Goal: Contribute content

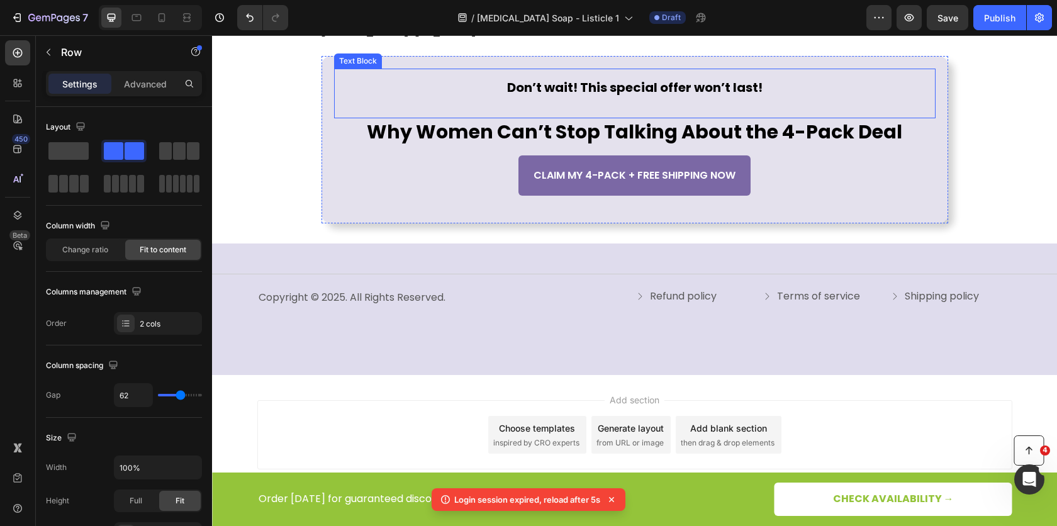
scroll to position [3999, 0]
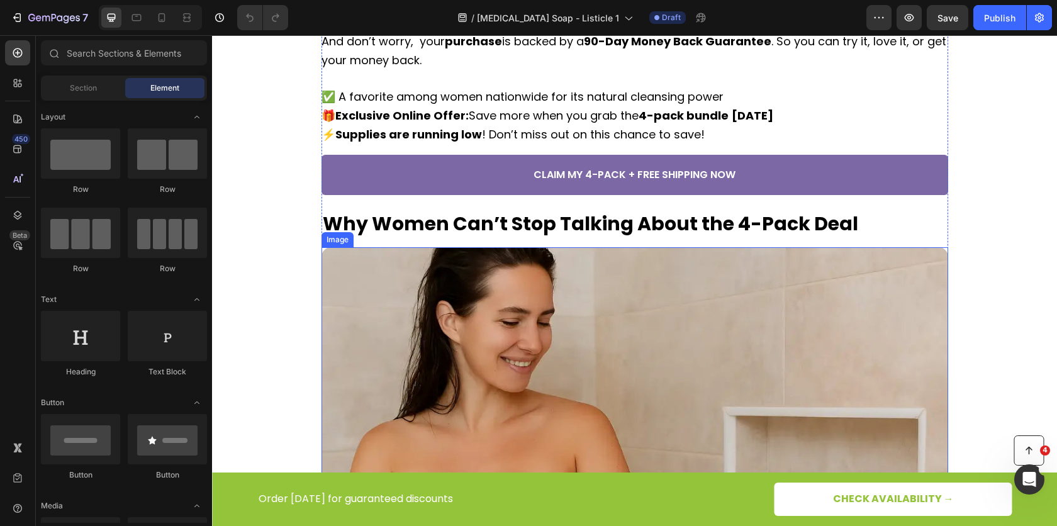
scroll to position [3246, 0]
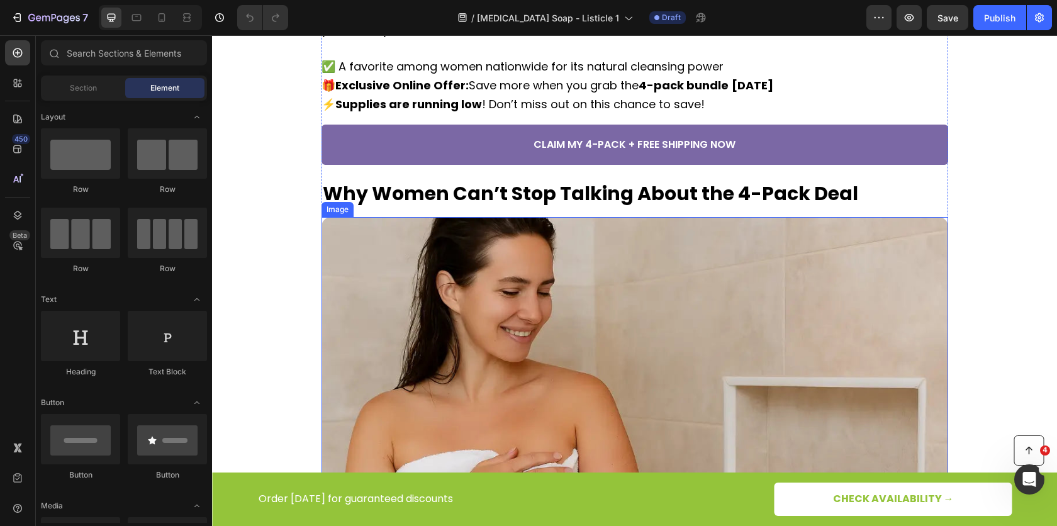
click at [481, 341] on img at bounding box center [634, 426] width 626 height 418
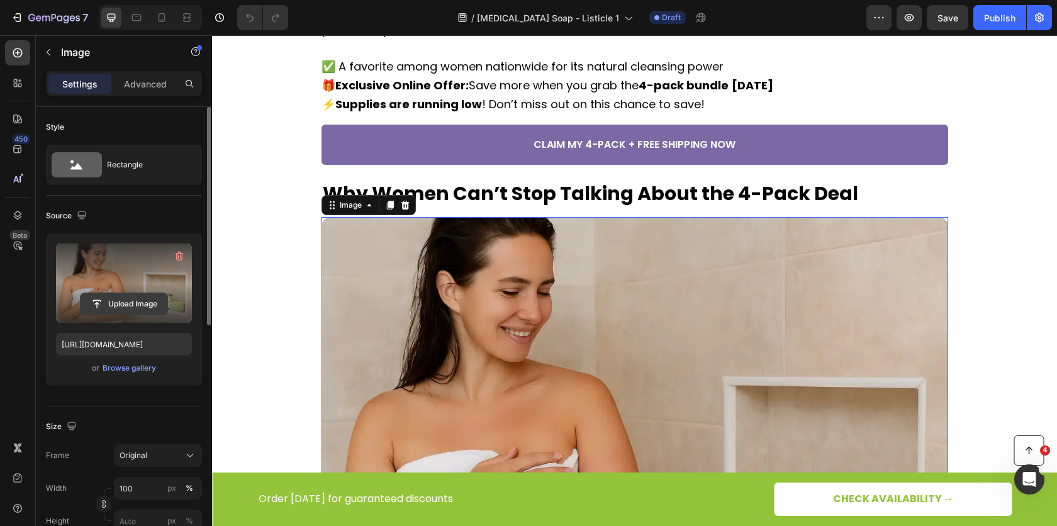
click at [114, 308] on input "file" at bounding box center [123, 303] width 87 height 21
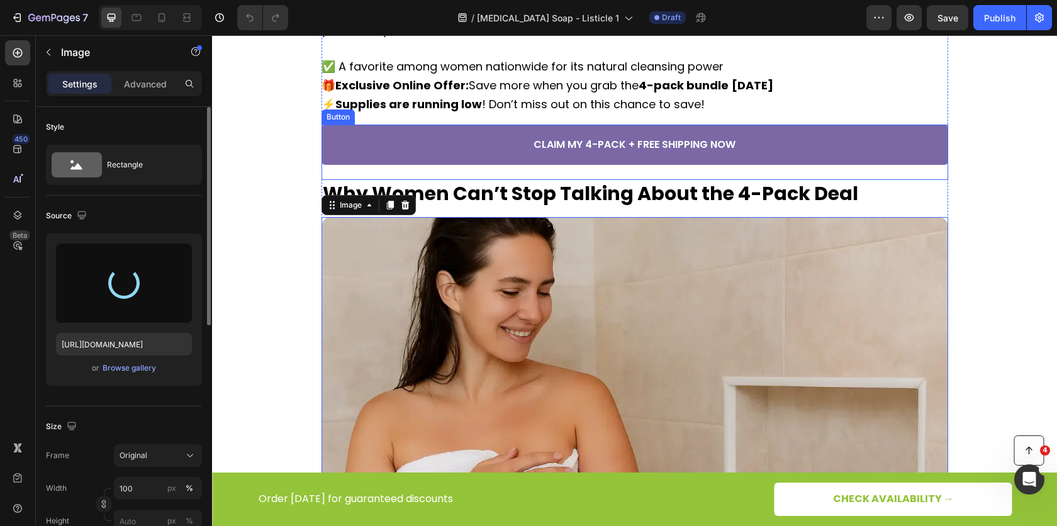
type input "[URL][DOMAIN_NAME]"
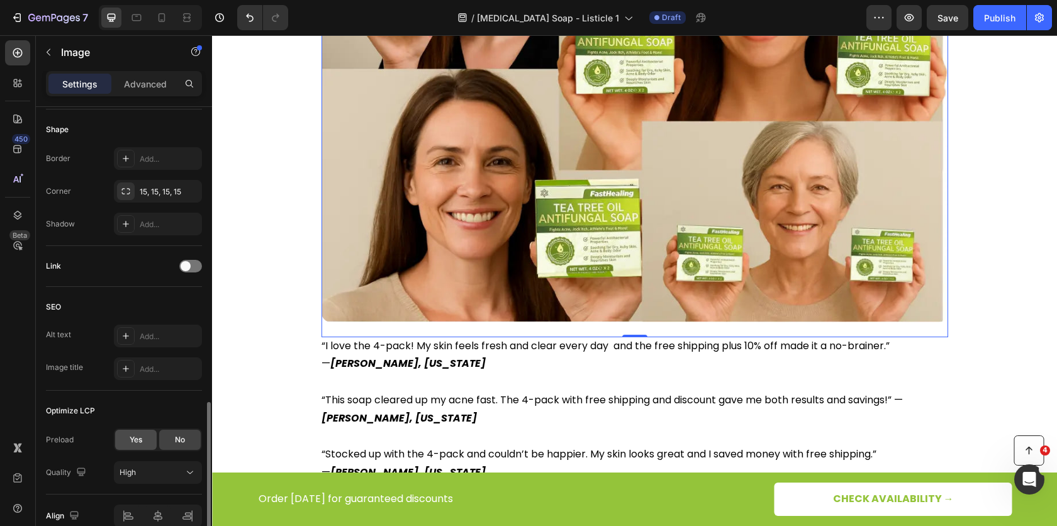
scroll to position [492, 0]
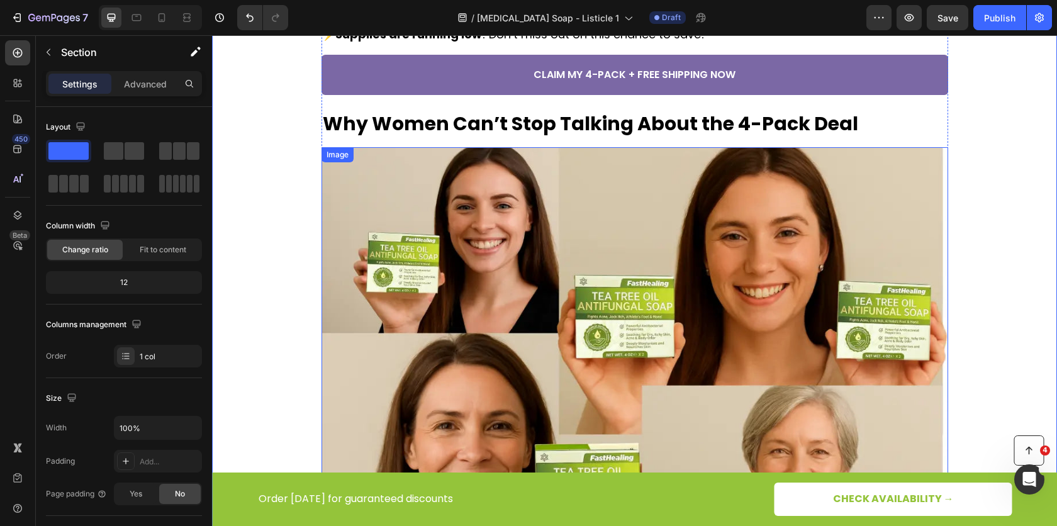
scroll to position [3256, 0]
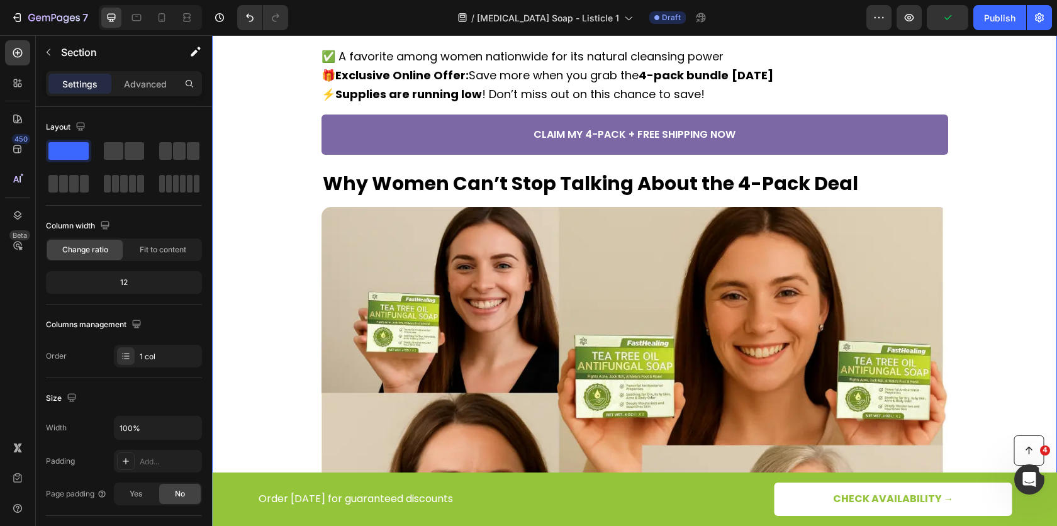
click at [1011, 252] on div "Image 5. Keep Your Skin Fresh, Healthy, and Balanced Heading Some soaps strip y…" at bounding box center [634, 4] width 845 height 2226
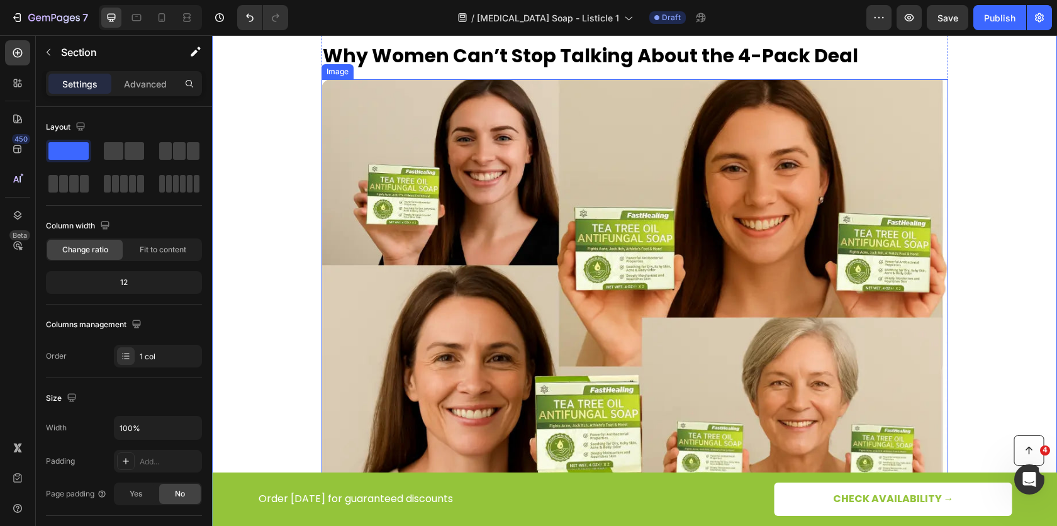
scroll to position [3387, 0]
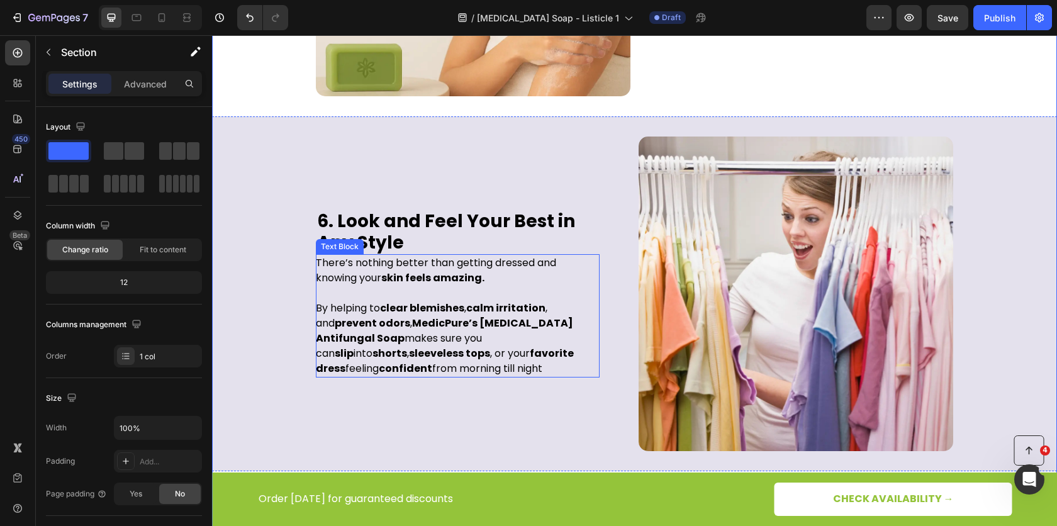
scroll to position [2353, 0]
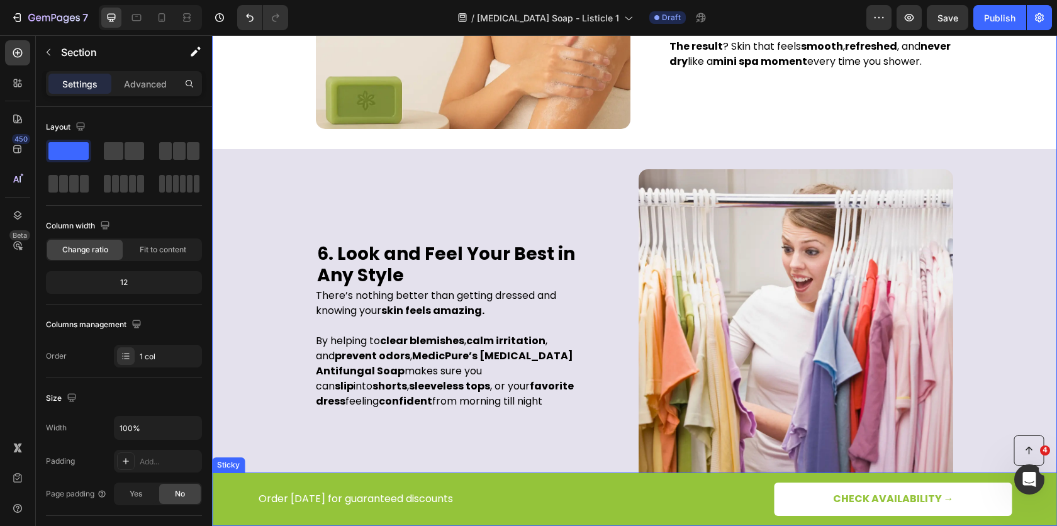
click at [219, 496] on div "Button Order [DATE] for guaranteed discounts Text Block CHECK AVAILABILITY → Bu…" at bounding box center [634, 498] width 845 height 53
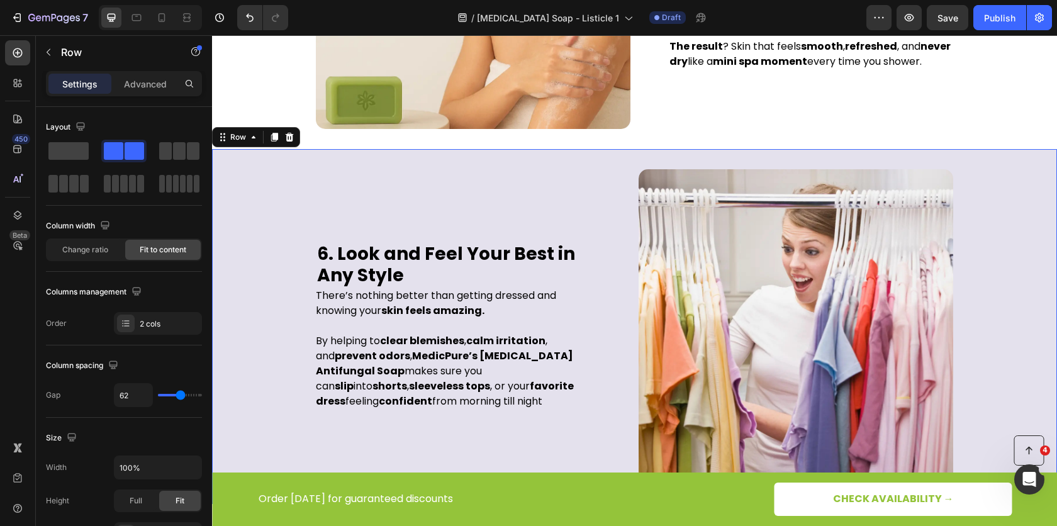
click at [220, 197] on div "6. Look and Feel Your Best in Any Style Heading There’s nothing better than get…" at bounding box center [634, 326] width 845 height 355
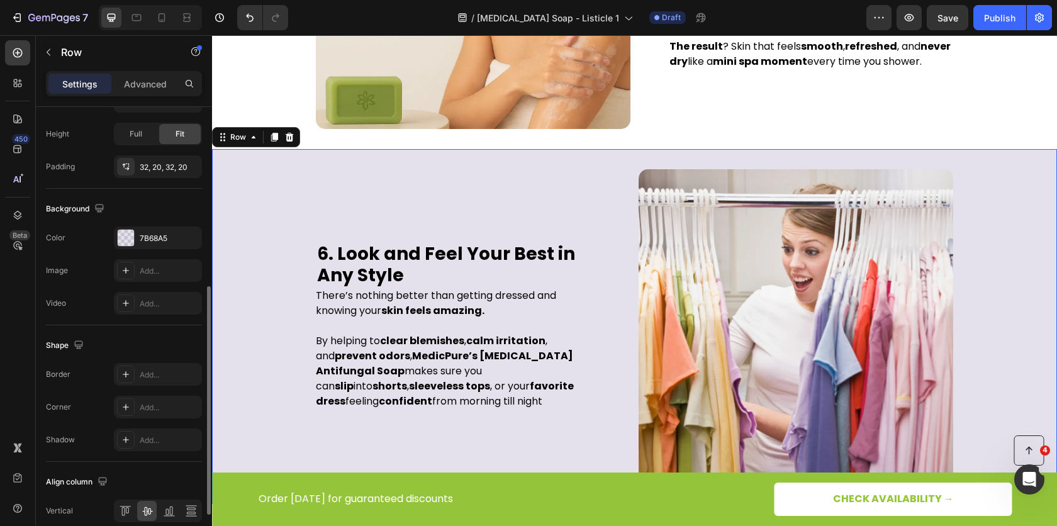
scroll to position [344, 0]
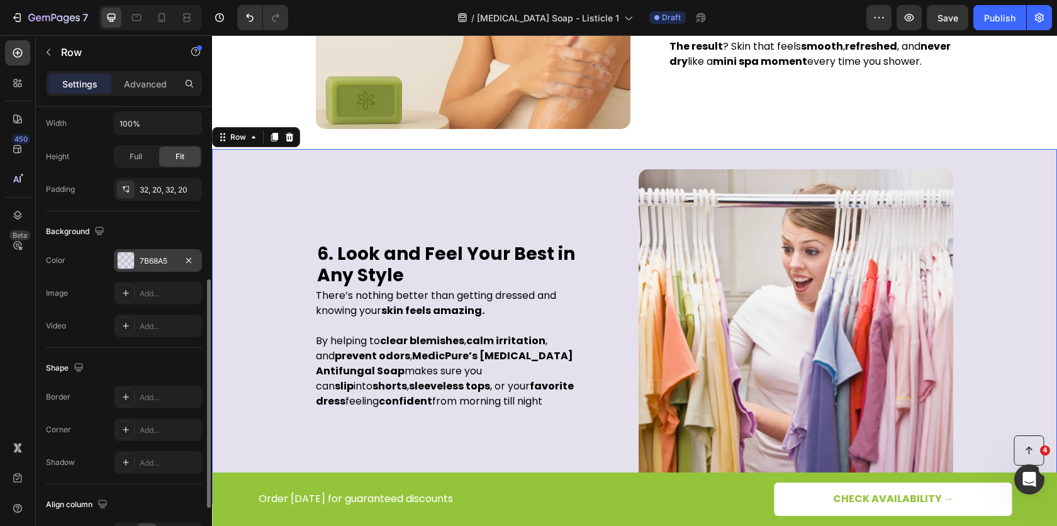
click at [142, 258] on div "7B68A5" at bounding box center [158, 260] width 36 height 11
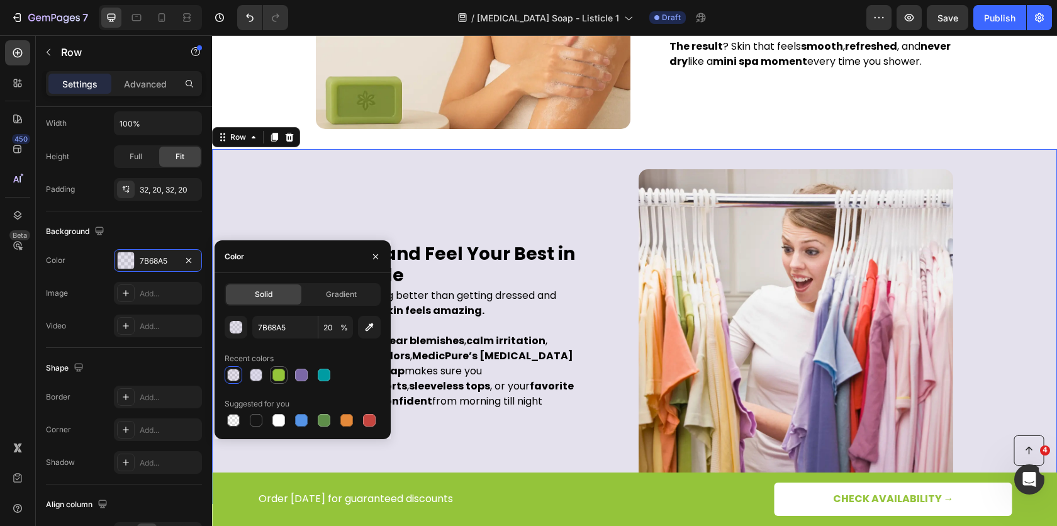
click at [275, 375] on div at bounding box center [278, 375] width 13 height 13
type input "94C43A"
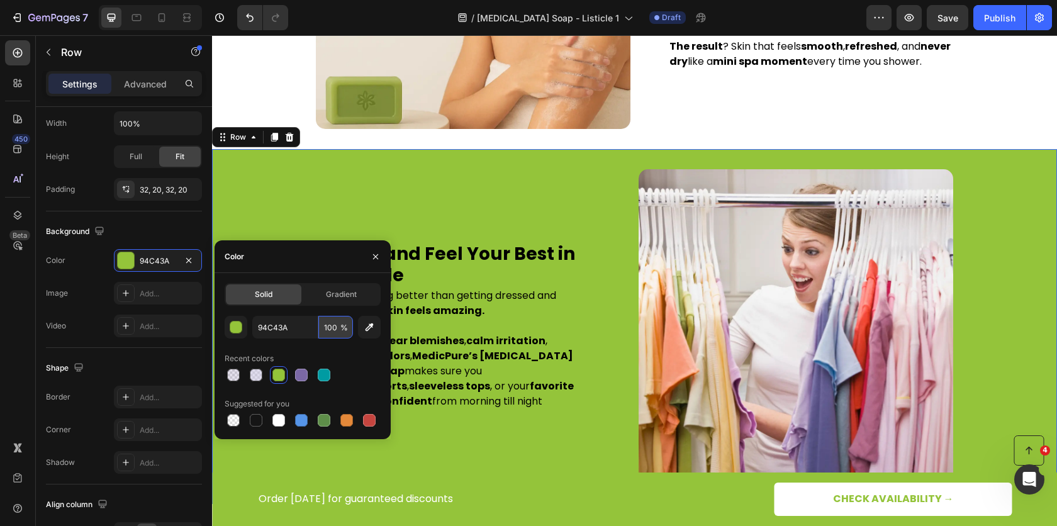
click at [322, 333] on input "100" at bounding box center [335, 327] width 35 height 23
type input "20"
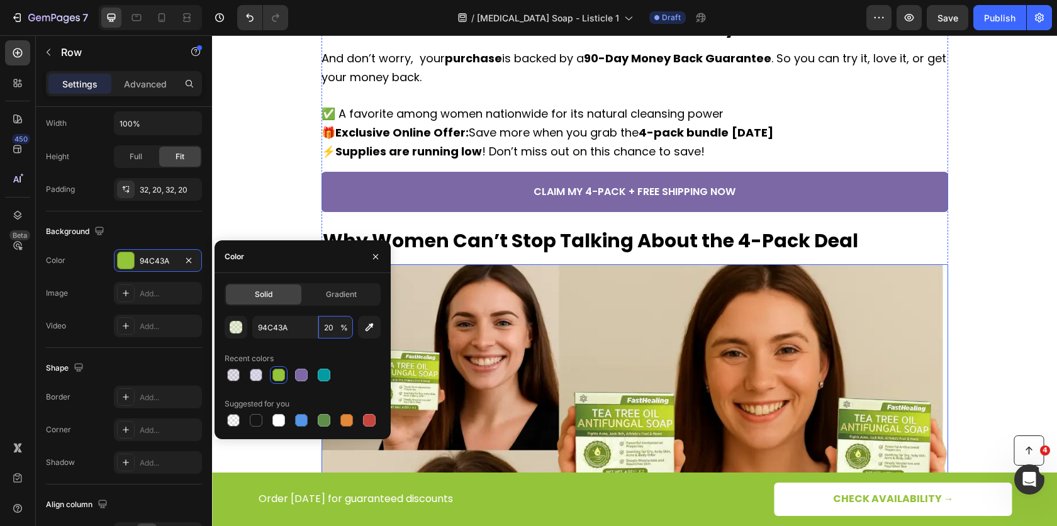
scroll to position [2772, 0]
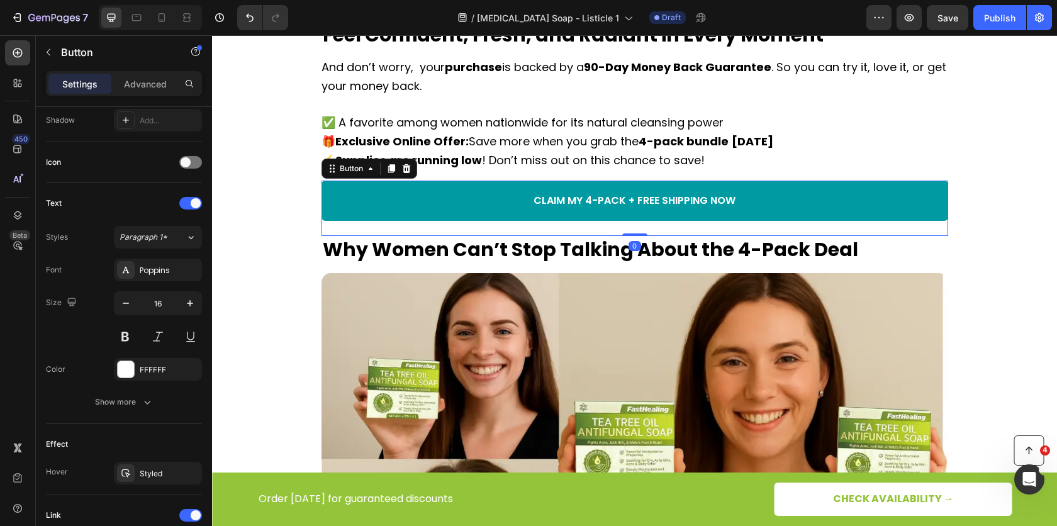
click at [445, 209] on link "CLAIM MY 4-PACK + FREE SHIPPING NOW" at bounding box center [634, 200] width 626 height 40
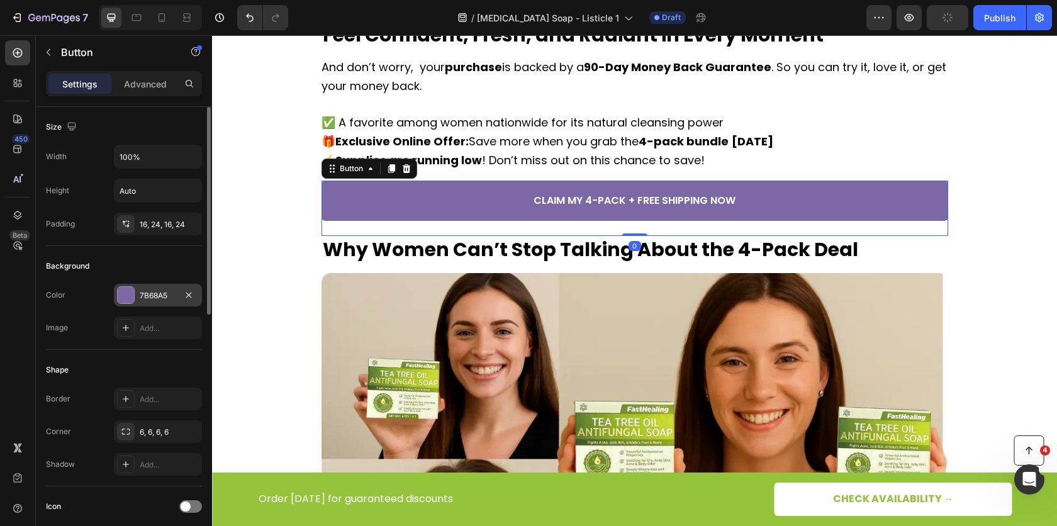
click at [153, 297] on div "7B68A5" at bounding box center [158, 295] width 36 height 11
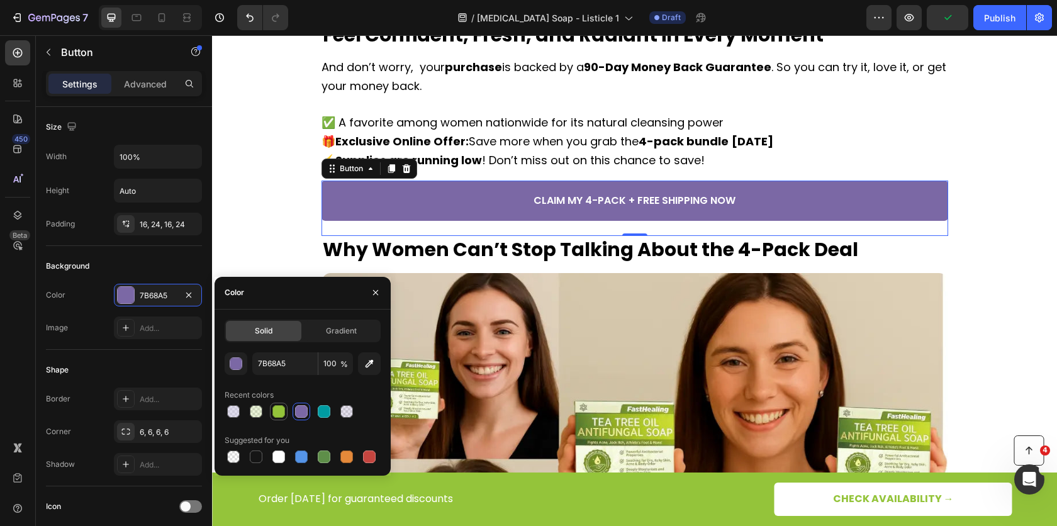
drag, startPoint x: 275, startPoint y: 414, endPoint x: 190, endPoint y: 344, distance: 110.4
click at [275, 414] on div at bounding box center [278, 411] width 13 height 13
type input "94C43A"
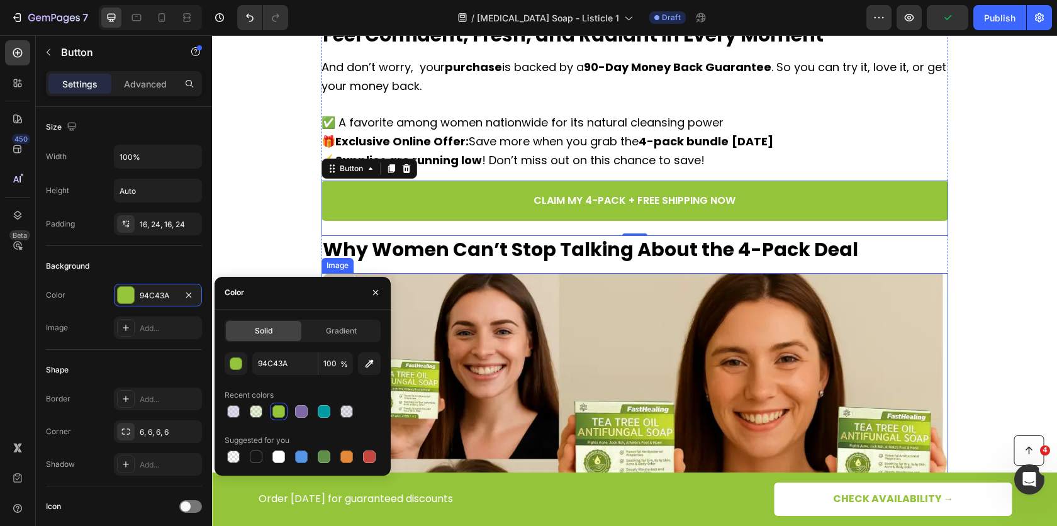
click at [594, 349] on img at bounding box center [634, 492] width 626 height 439
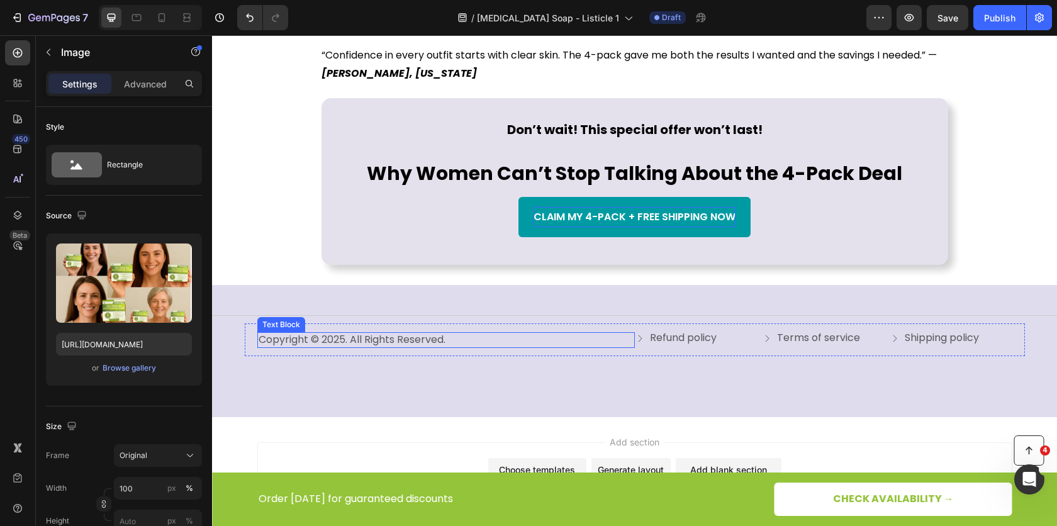
scroll to position [3672, 0]
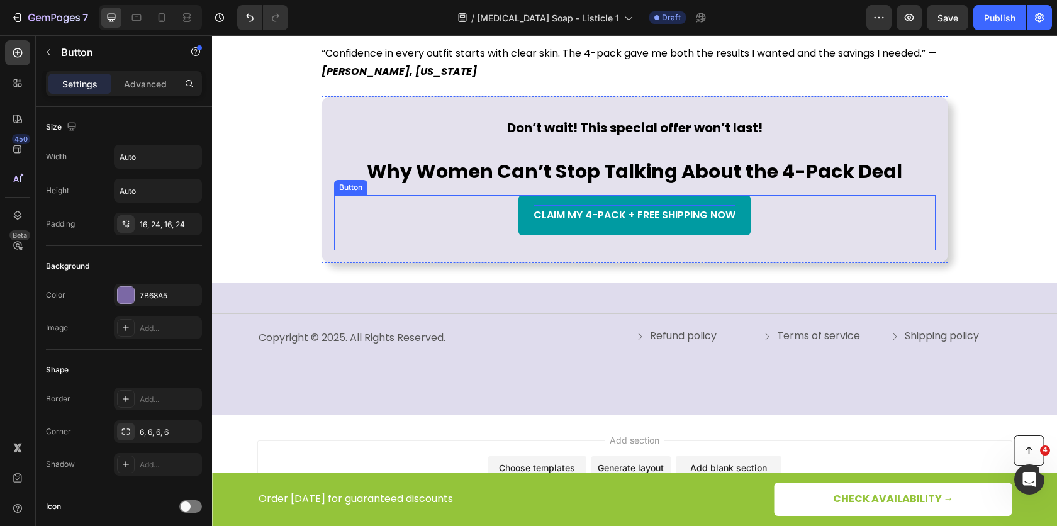
click at [551, 218] on p "CLAIM MY 4-PACK + FREE SHIPPING NOW" at bounding box center [634, 215] width 202 height 20
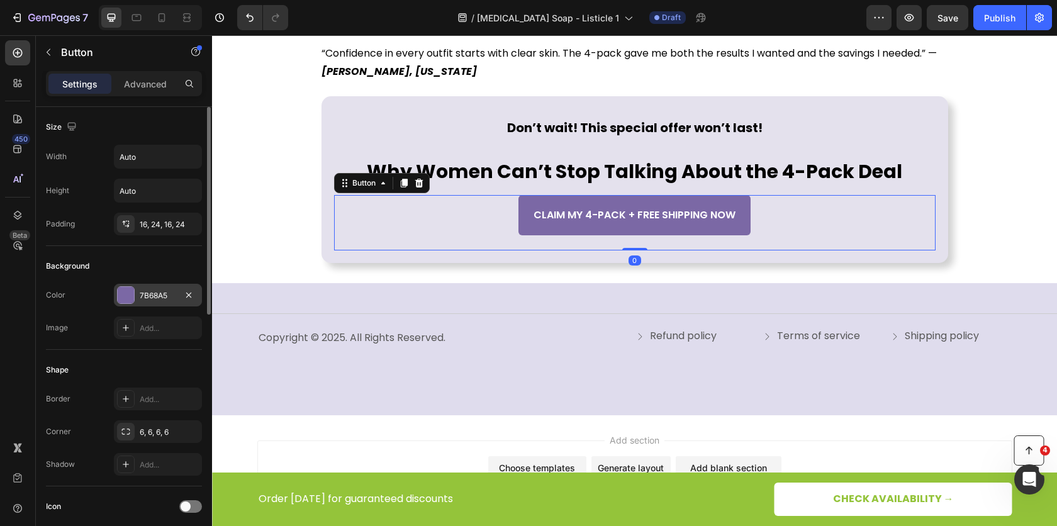
click at [153, 300] on div "7B68A5" at bounding box center [158, 295] width 88 height 23
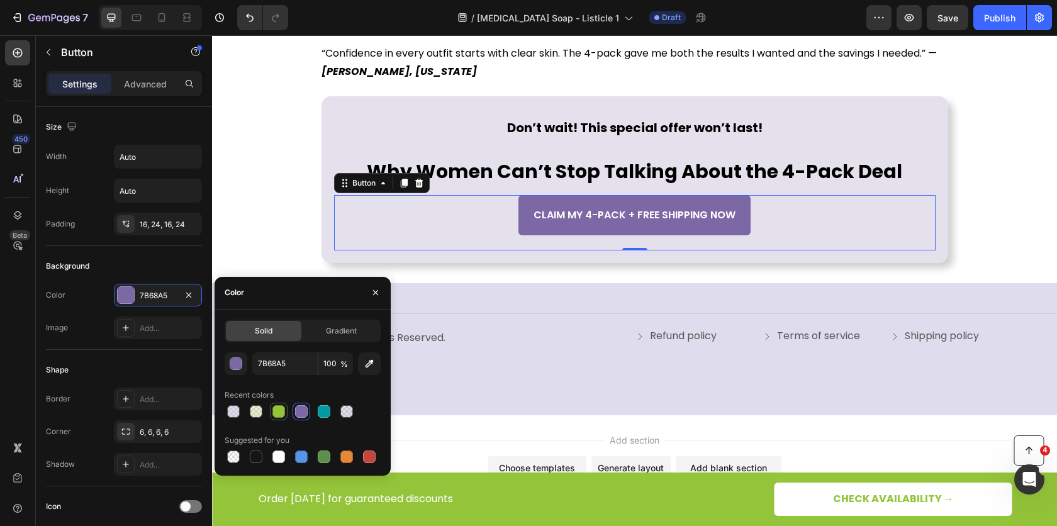
click at [284, 412] on div at bounding box center [278, 411] width 13 height 13
type input "94C43A"
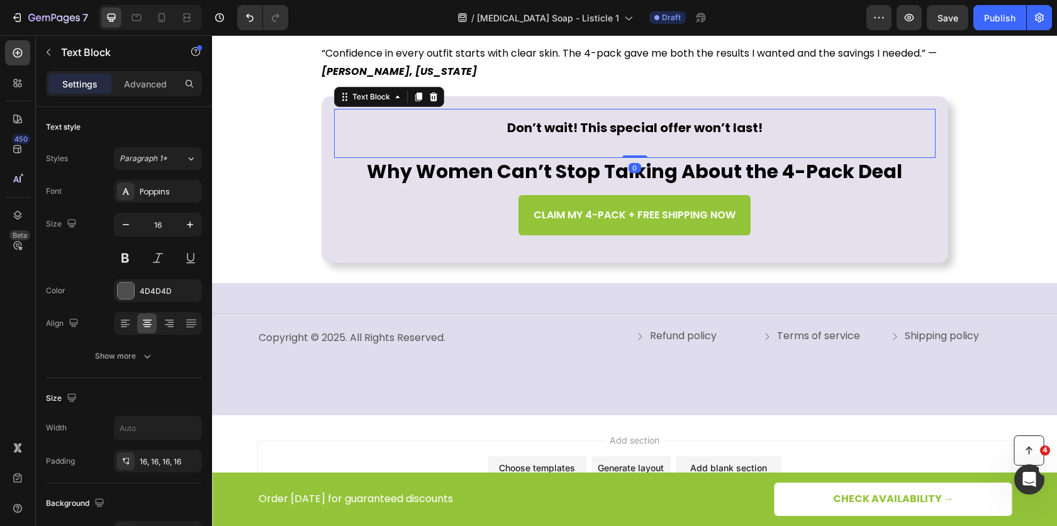
click at [334, 138] on div "Don’t wait! This special offer won’t last!" at bounding box center [634, 129] width 601 height 40
click at [321, 164] on div "Don’t wait! This special offer won’t last! Text Block 0 Why Women Can’t Stop Ta…" at bounding box center [634, 179] width 626 height 167
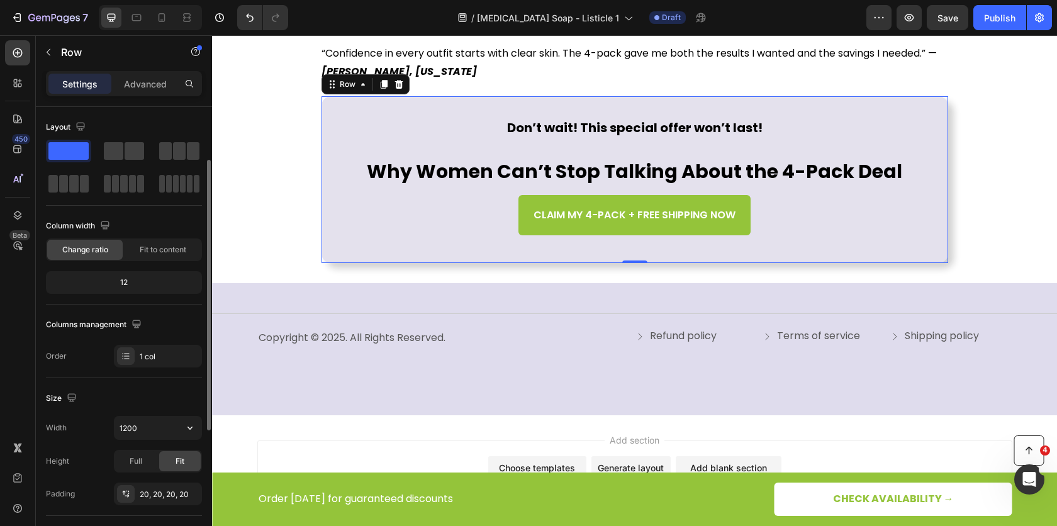
scroll to position [303, 0]
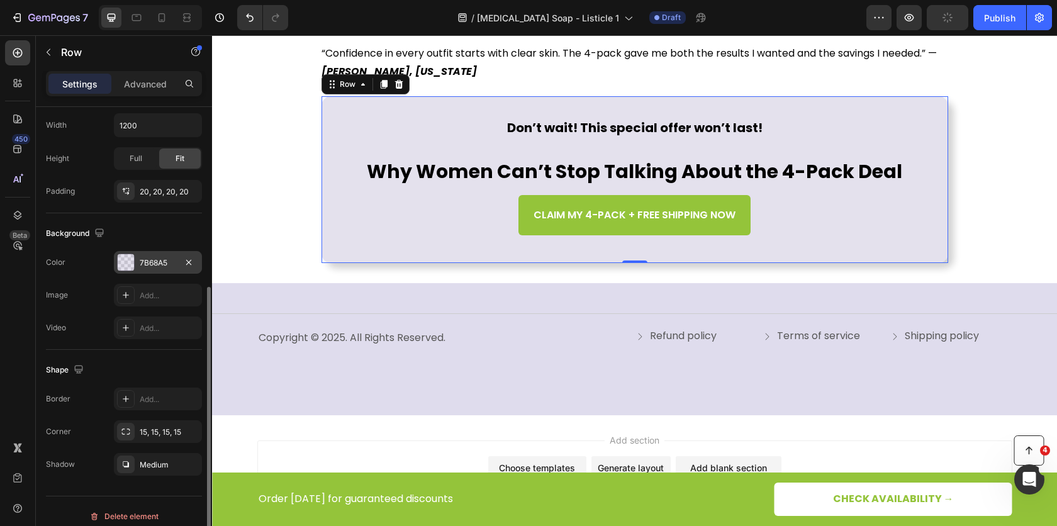
click at [158, 265] on div "7B68A5" at bounding box center [158, 262] width 88 height 23
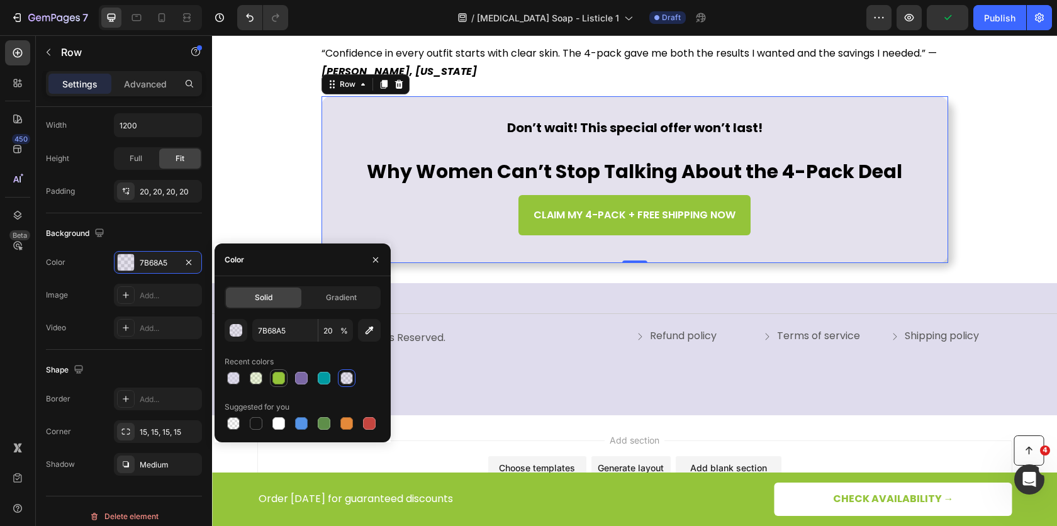
click at [278, 377] on div at bounding box center [278, 378] width 13 height 13
type input "94C43A"
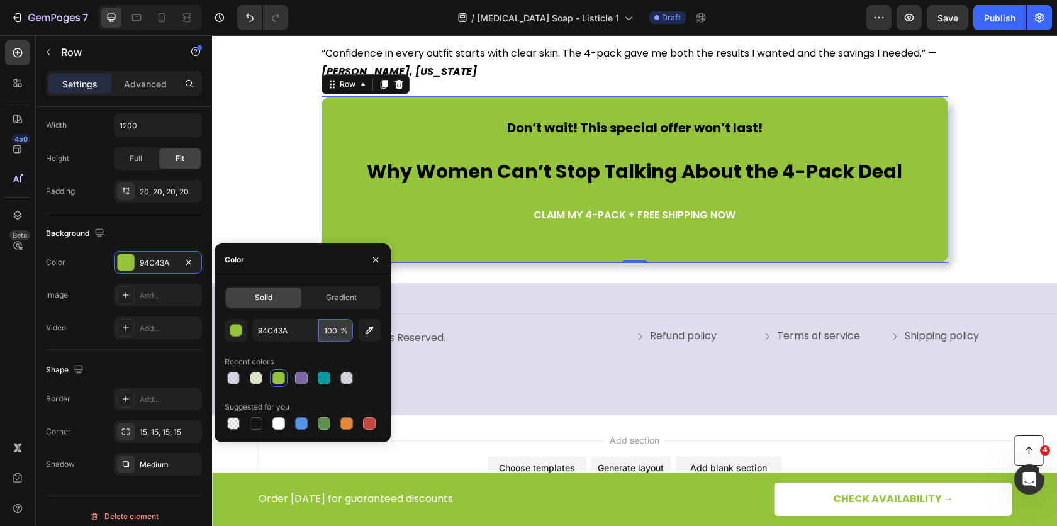
click at [326, 330] on input "100" at bounding box center [335, 330] width 35 height 23
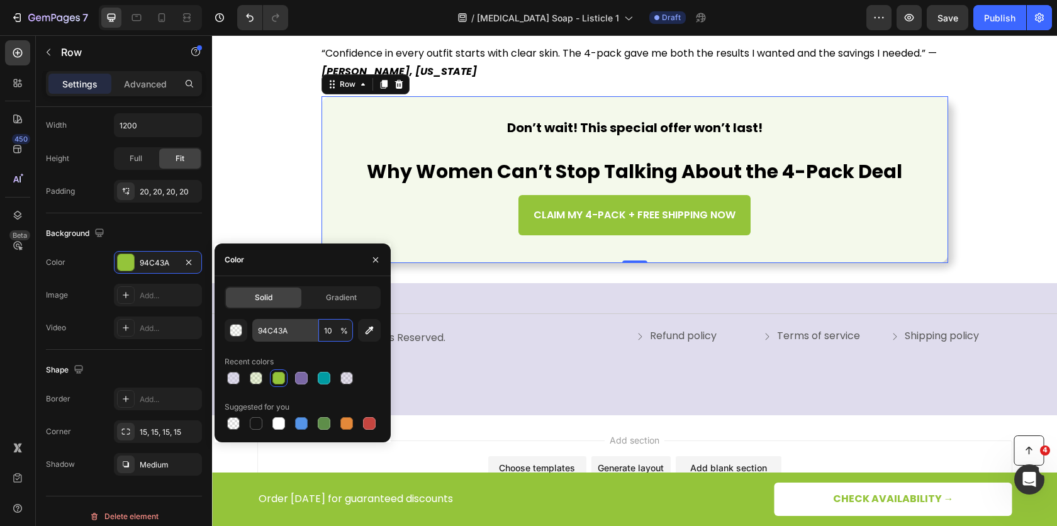
type input "10"
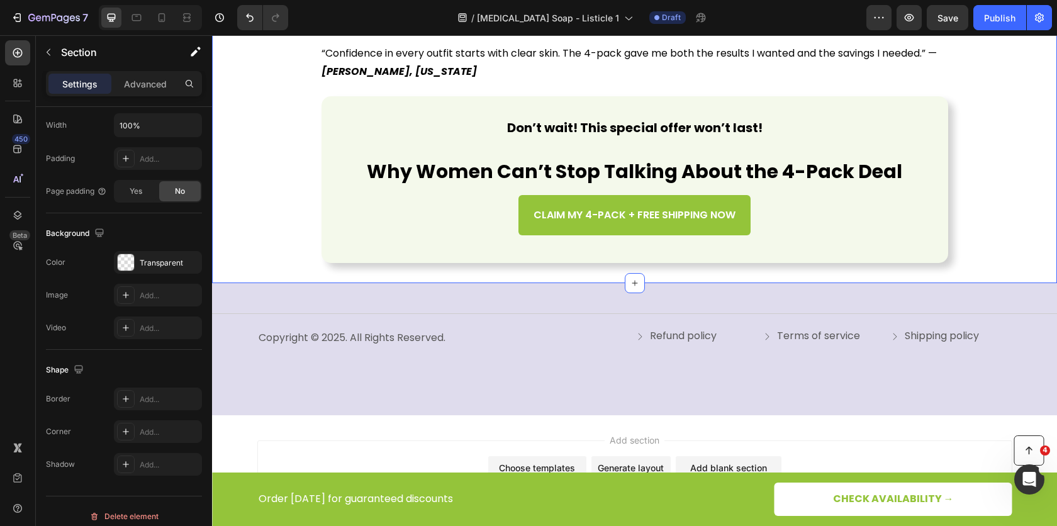
scroll to position [0, 0]
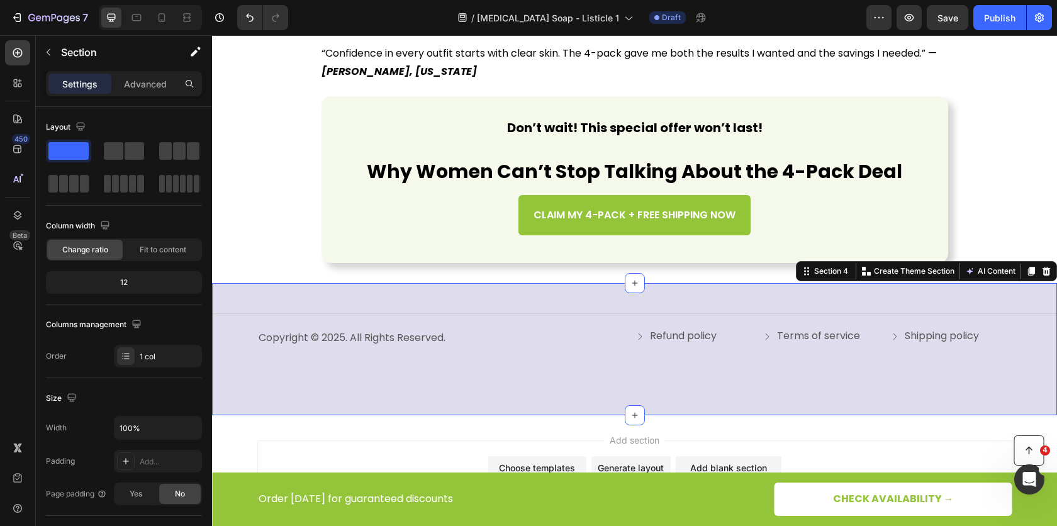
click at [253, 291] on div "Title Line Copyright © 2025. All Rights Reserved. Text Block Refund policy Butt…" at bounding box center [634, 348] width 845 height 131
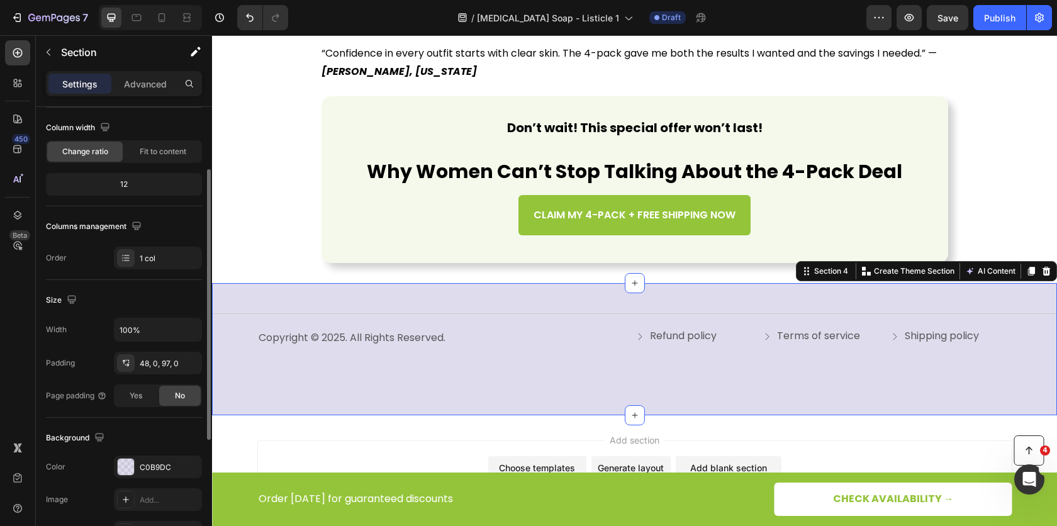
scroll to position [228, 0]
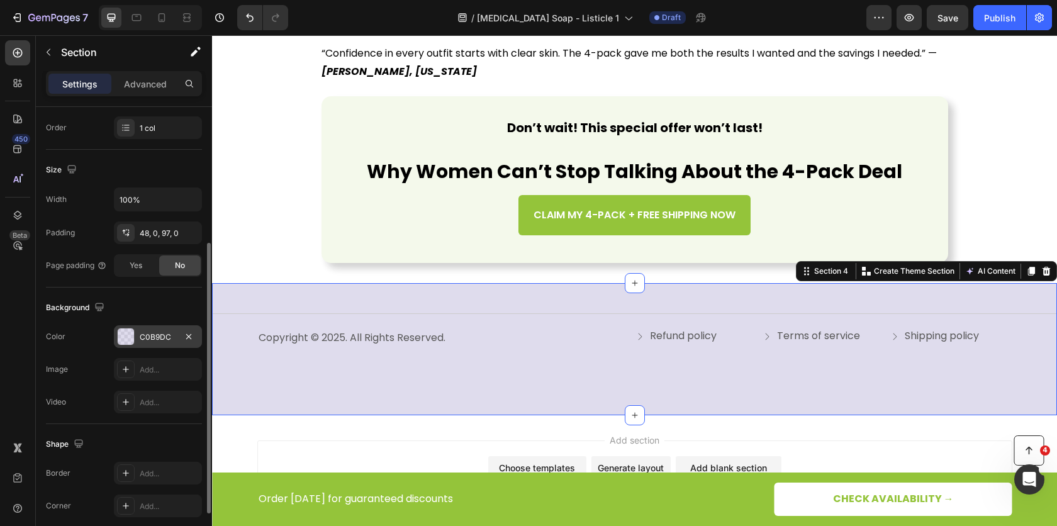
click at [159, 335] on div "C0B9DC" at bounding box center [158, 336] width 36 height 11
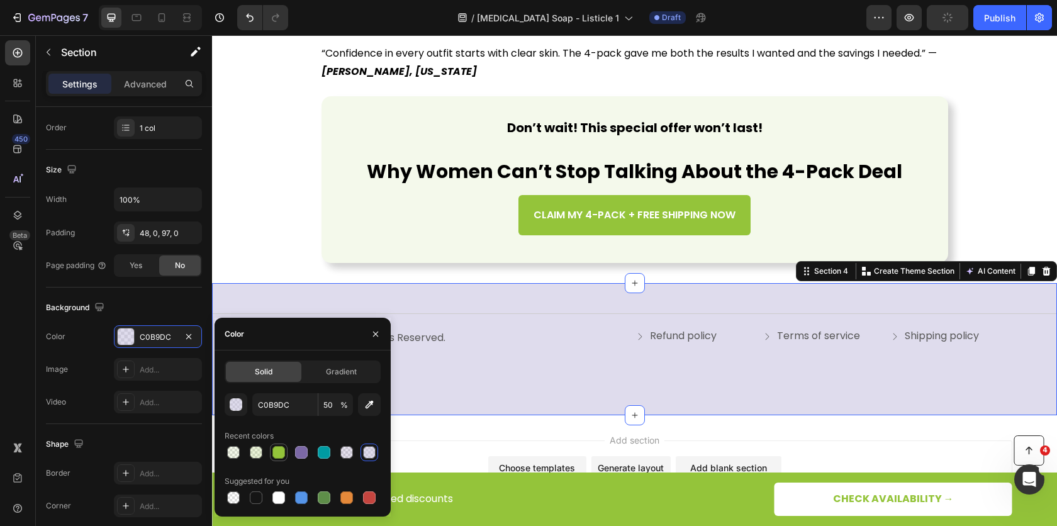
click at [279, 450] on div at bounding box center [278, 452] width 13 height 13
type input "94C43A"
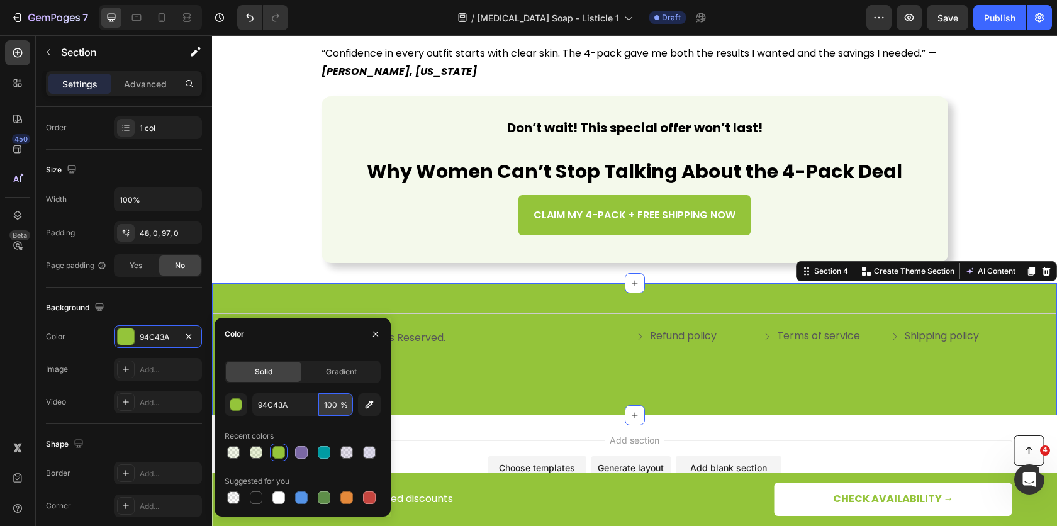
click at [331, 406] on input "100" at bounding box center [335, 404] width 35 height 23
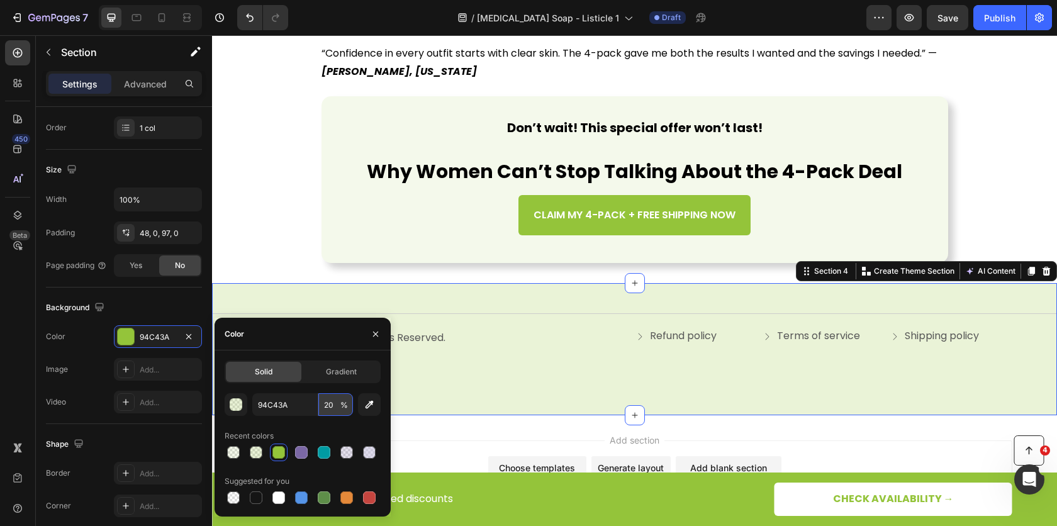
type input "20"
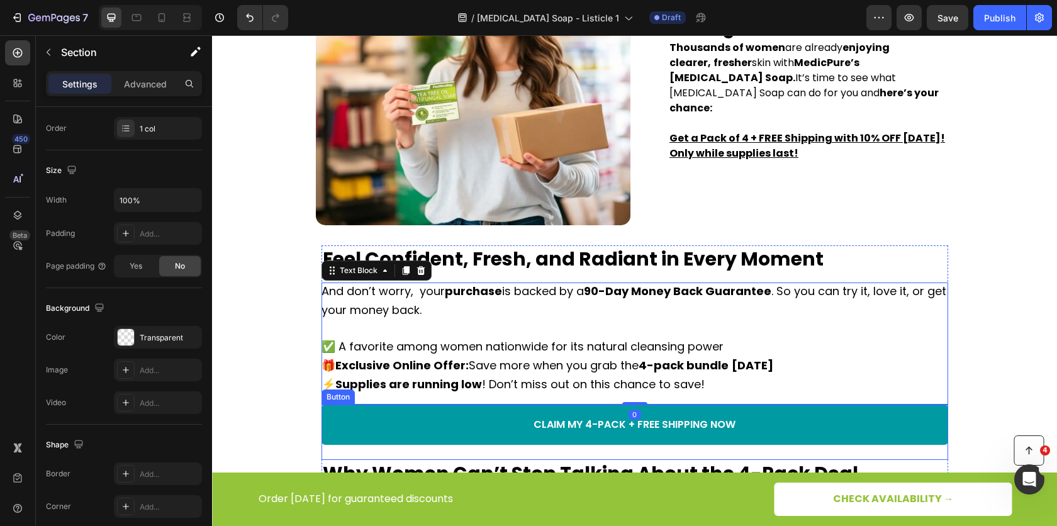
scroll to position [0, 0]
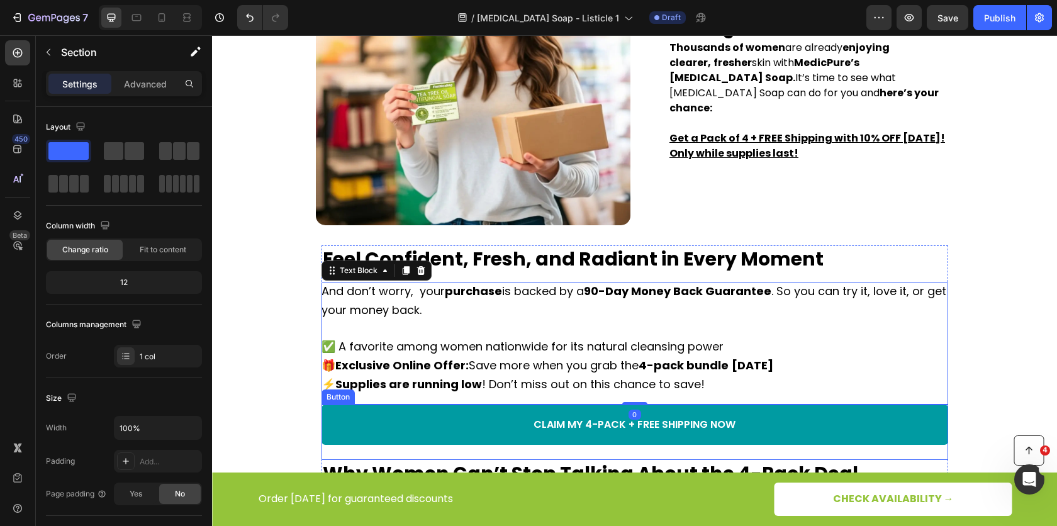
drag, startPoint x: 502, startPoint y: 411, endPoint x: 496, endPoint y: 412, distance: 6.4
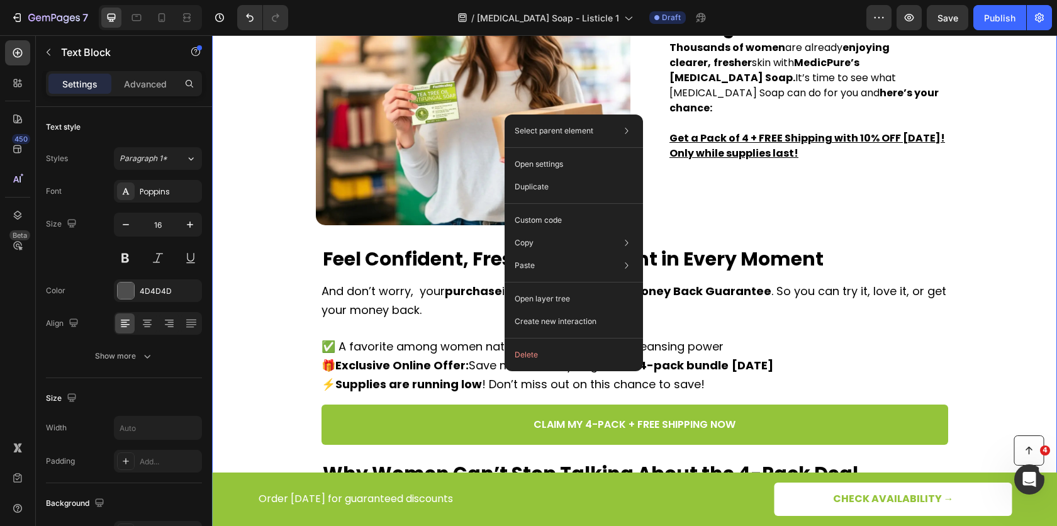
drag, startPoint x: 282, startPoint y: 334, endPoint x: 327, endPoint y: 335, distance: 44.7
click at [282, 334] on div "Image 5. Keep Your Skin Fresh, Healthy, and Balanced Heading Some soaps strip y…" at bounding box center [634, 294] width 845 height 2226
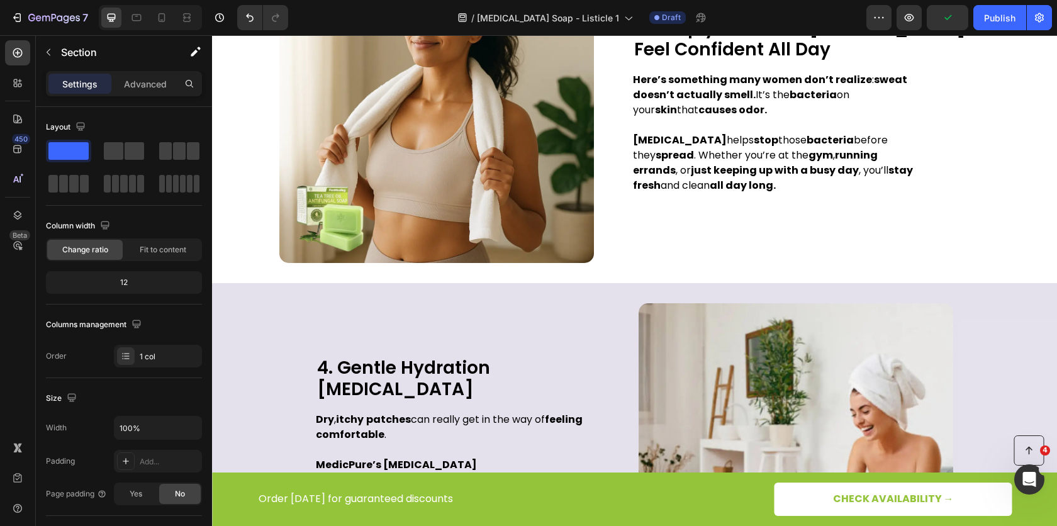
scroll to position [1259, 0]
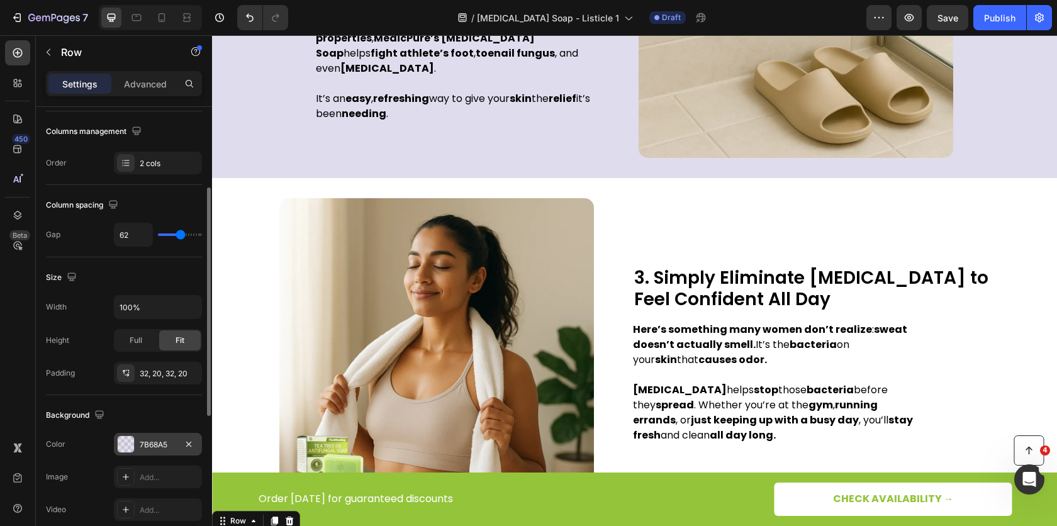
click at [174, 439] on div "7B68A5" at bounding box center [158, 444] width 36 height 11
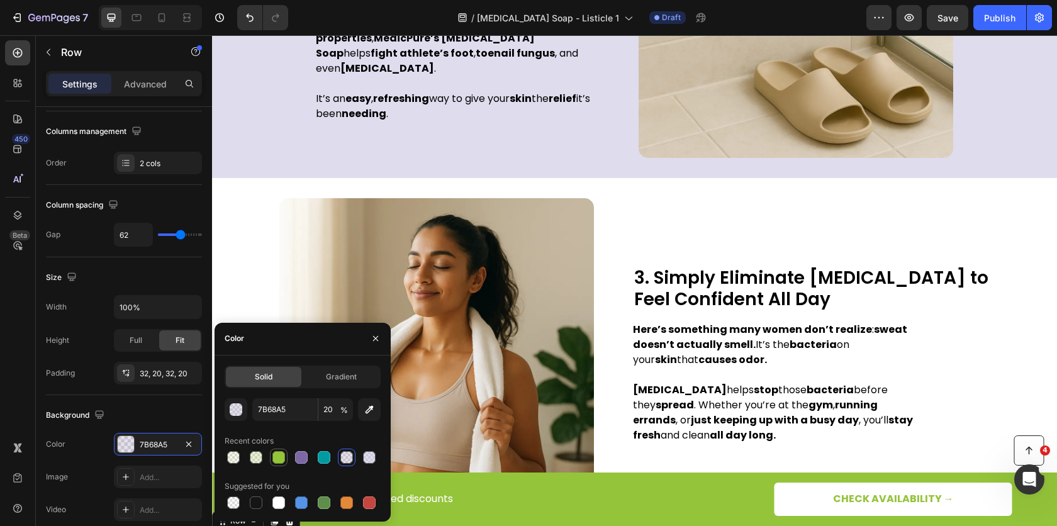
click at [274, 453] on div at bounding box center [278, 457] width 13 height 13
type input "94C43A"
click at [331, 414] on input "100" at bounding box center [335, 409] width 35 height 23
type input "20"
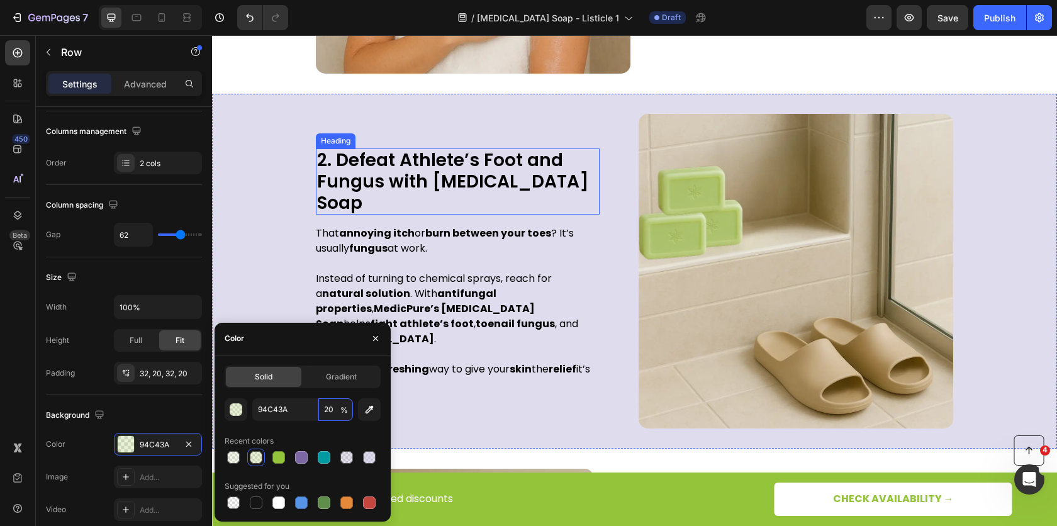
scroll to position [982, 0]
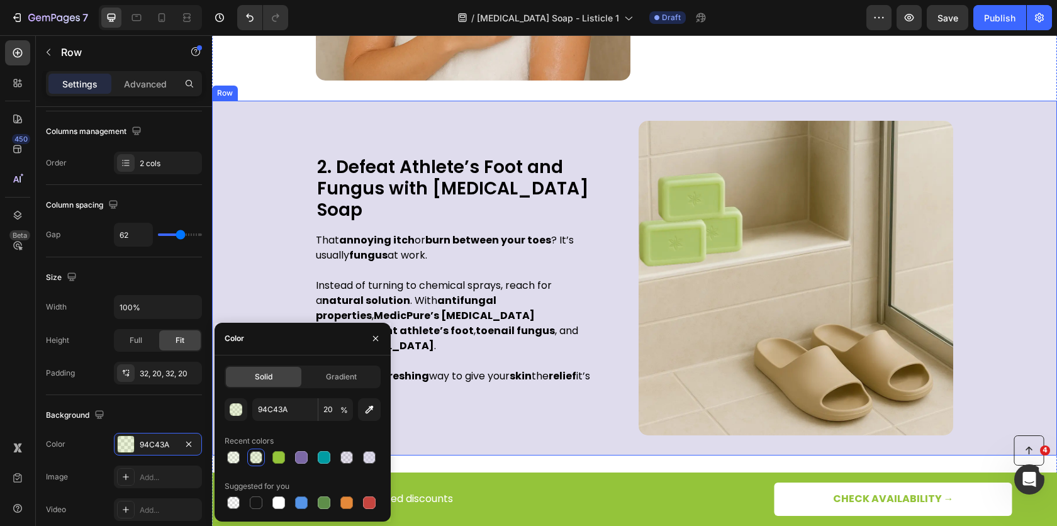
click at [294, 116] on div "2. Defeat Athlete’s Foot and Fungus with [MEDICAL_DATA] Soap Heading That annoy…" at bounding box center [634, 278] width 845 height 355
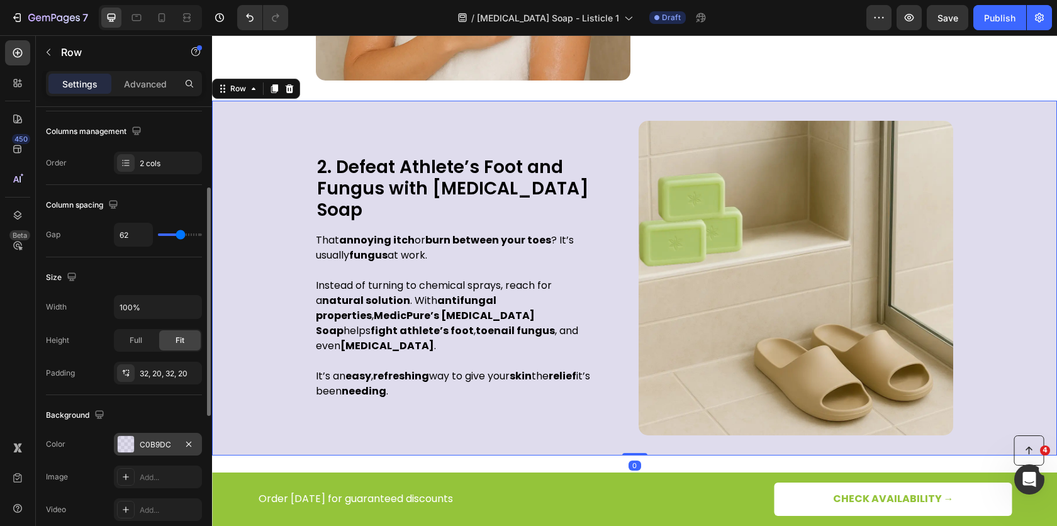
click at [158, 445] on div "C0B9DC" at bounding box center [158, 444] width 36 height 11
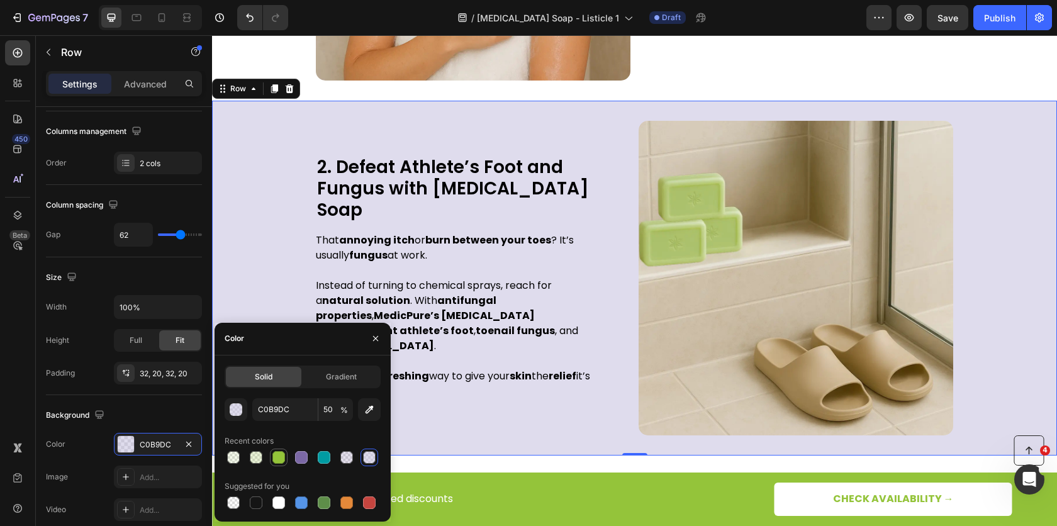
click at [279, 460] on div at bounding box center [278, 457] width 13 height 13
type input "94C43A"
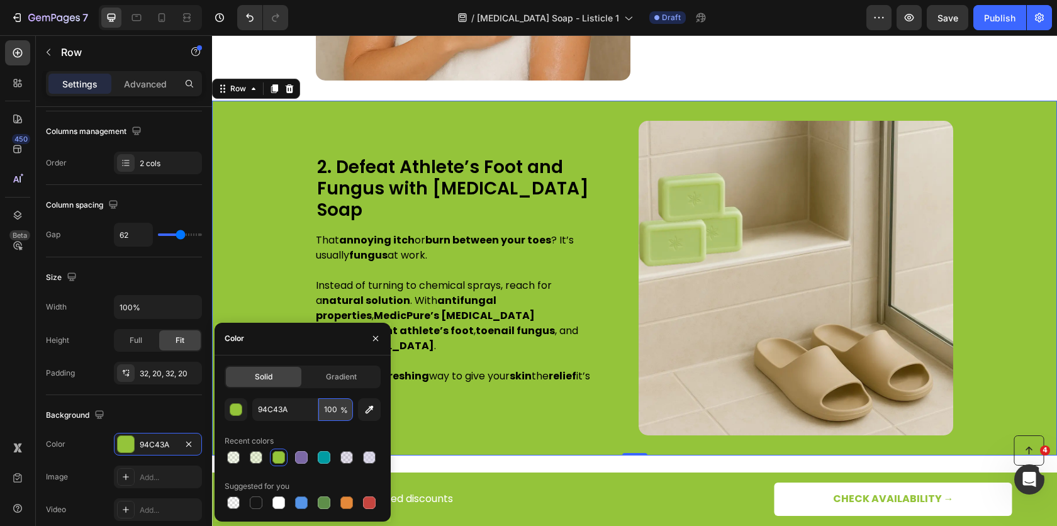
click at [338, 416] on input "100" at bounding box center [335, 409] width 35 height 23
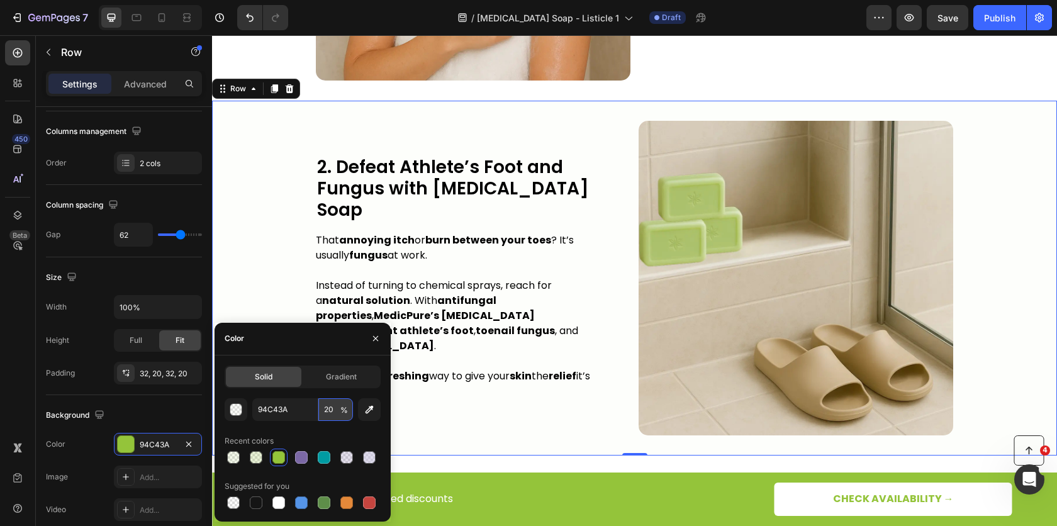
type input "20"
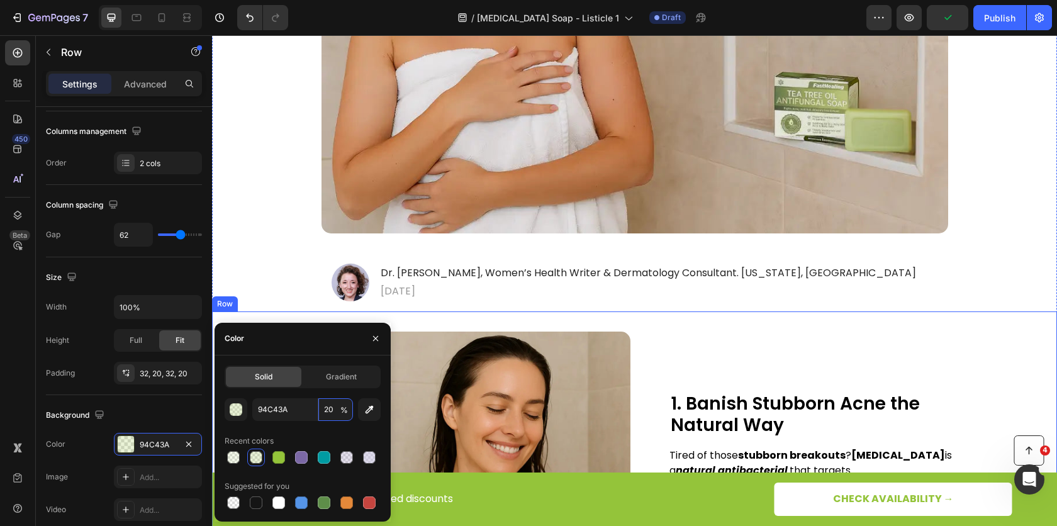
scroll to position [419, 0]
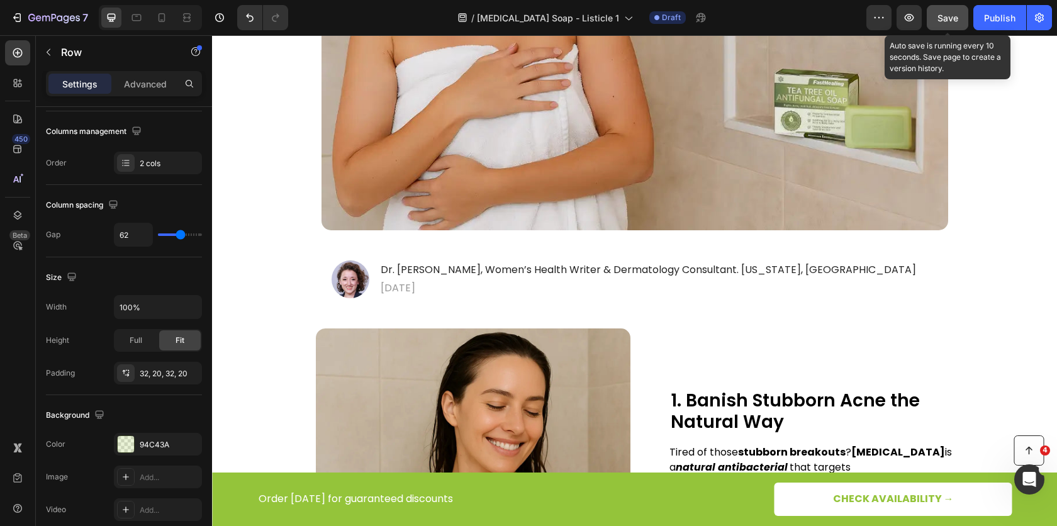
click at [962, 13] on button "Save" at bounding box center [947, 17] width 42 height 25
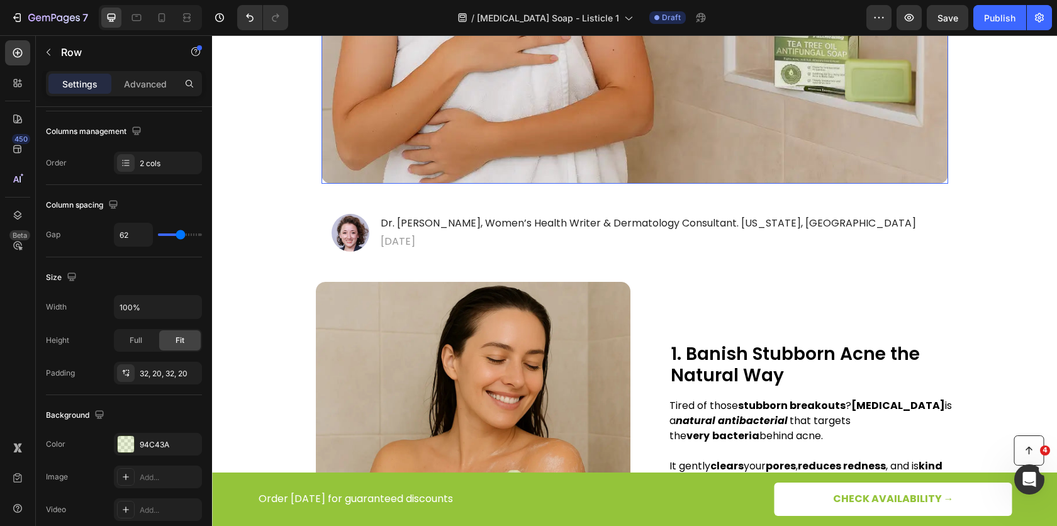
scroll to position [760, 0]
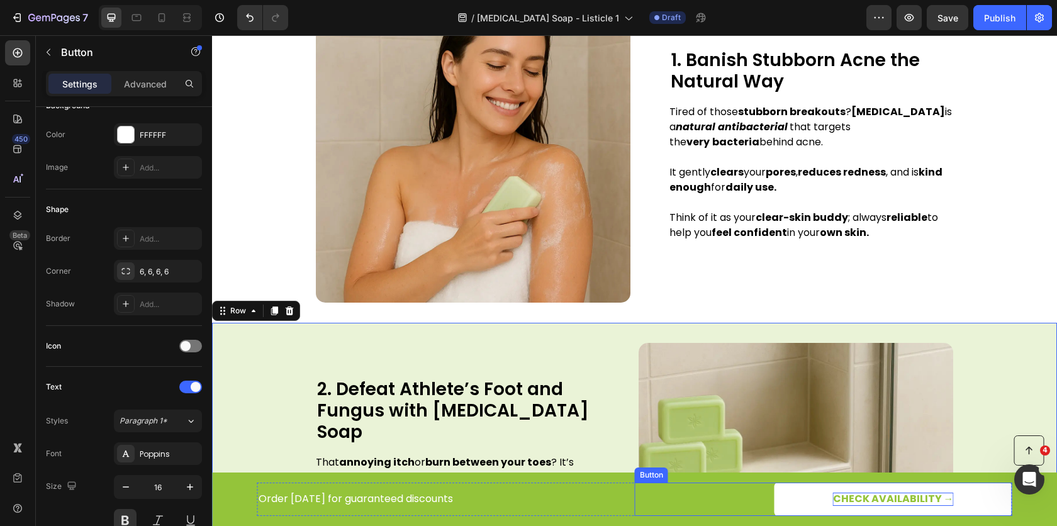
click at [855, 499] on p "CHECK AVAILABILITY →" at bounding box center [893, 498] width 121 height 13
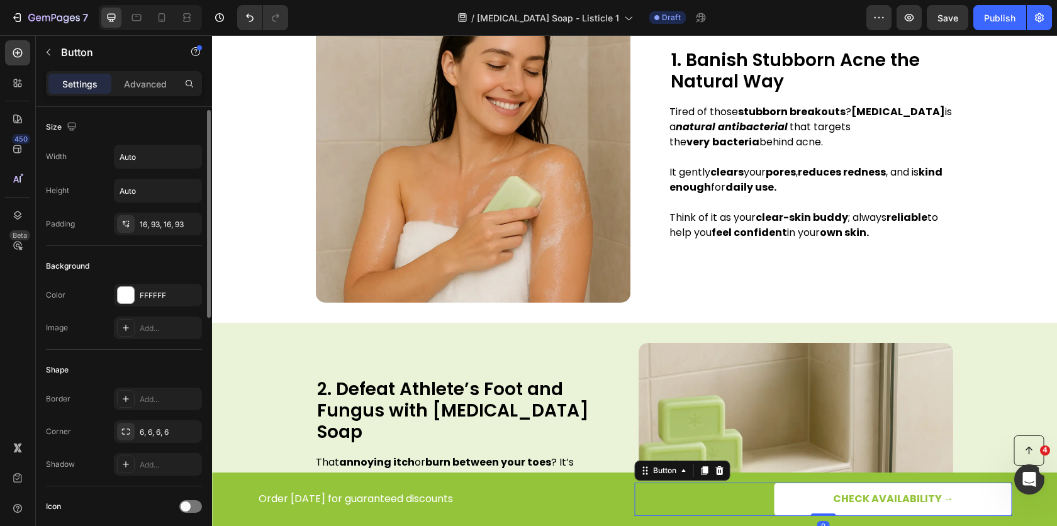
scroll to position [477, 0]
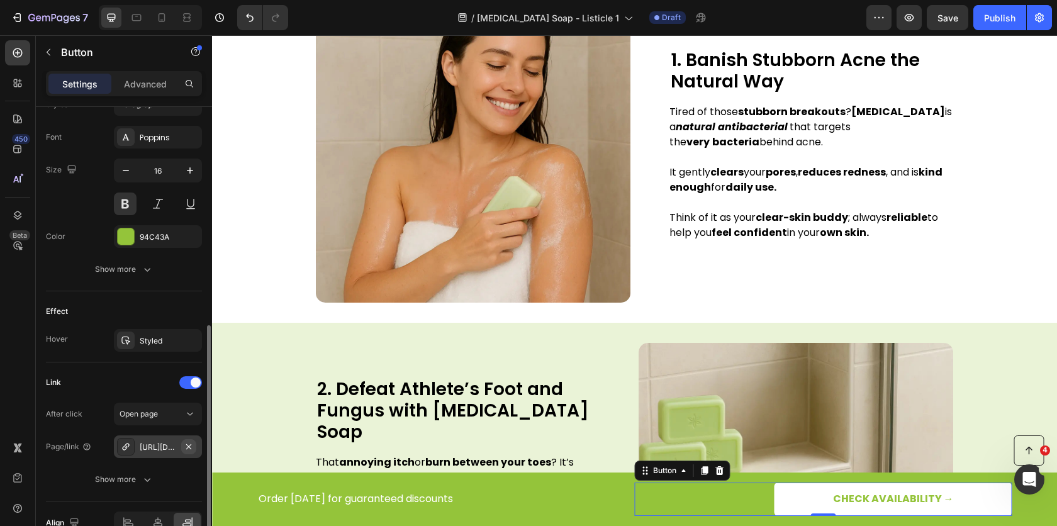
click at [185, 443] on icon "button" at bounding box center [189, 446] width 10 height 10
click at [150, 441] on div "Add..." at bounding box center [169, 446] width 59 height 11
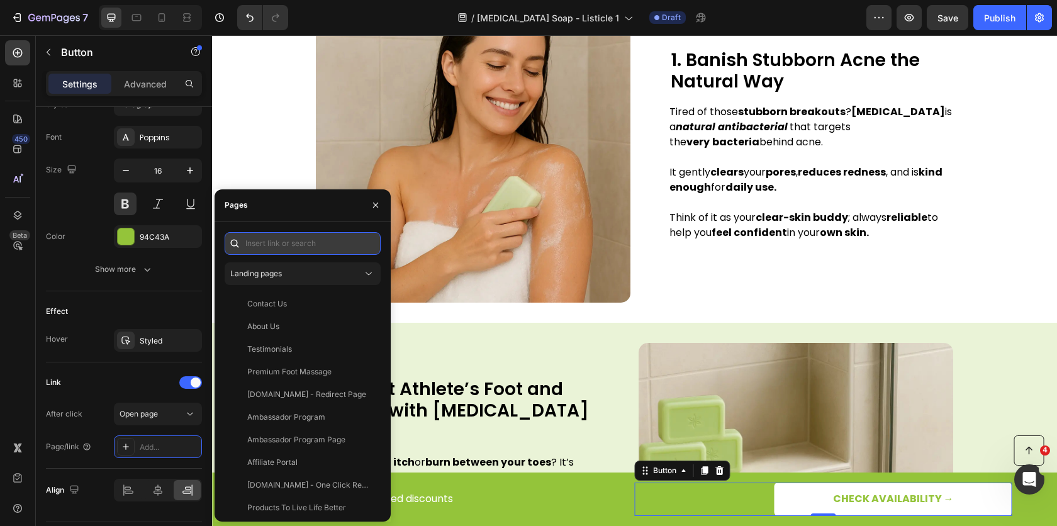
click at [275, 248] on input "text" at bounding box center [303, 243] width 156 height 23
paste input "[URL][DOMAIN_NAME]"
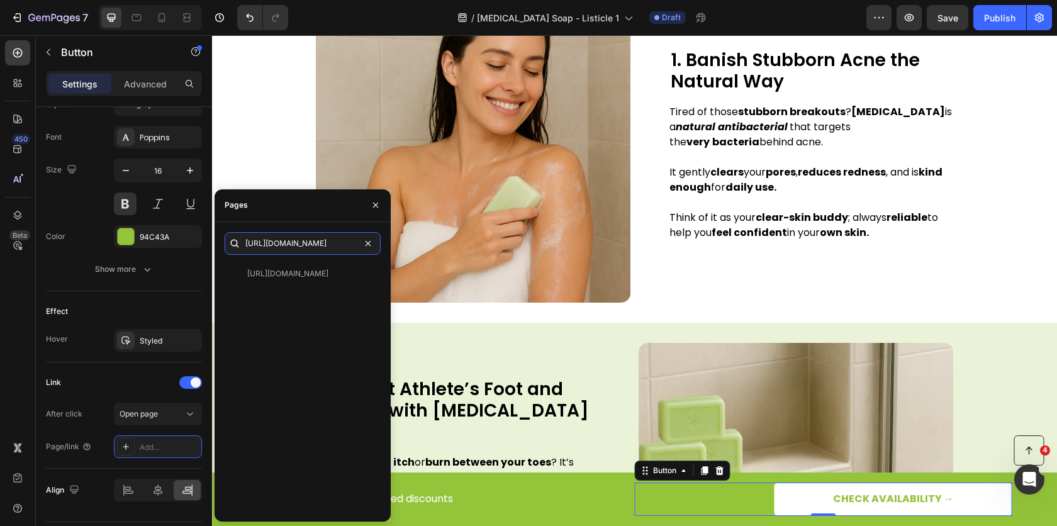
type input "[URL][DOMAIN_NAME]"
click at [280, 287] on div "[URL][DOMAIN_NAME] View" at bounding box center [303, 386] width 156 height 249
click at [281, 283] on div "[URL][DOMAIN_NAME] View" at bounding box center [300, 273] width 151 height 23
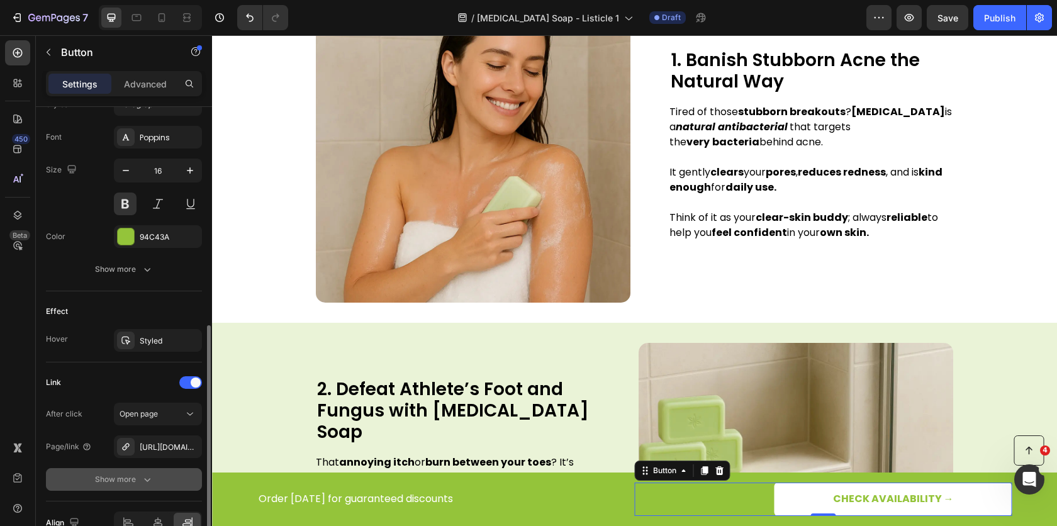
click at [141, 473] on icon "button" at bounding box center [147, 479] width 13 height 13
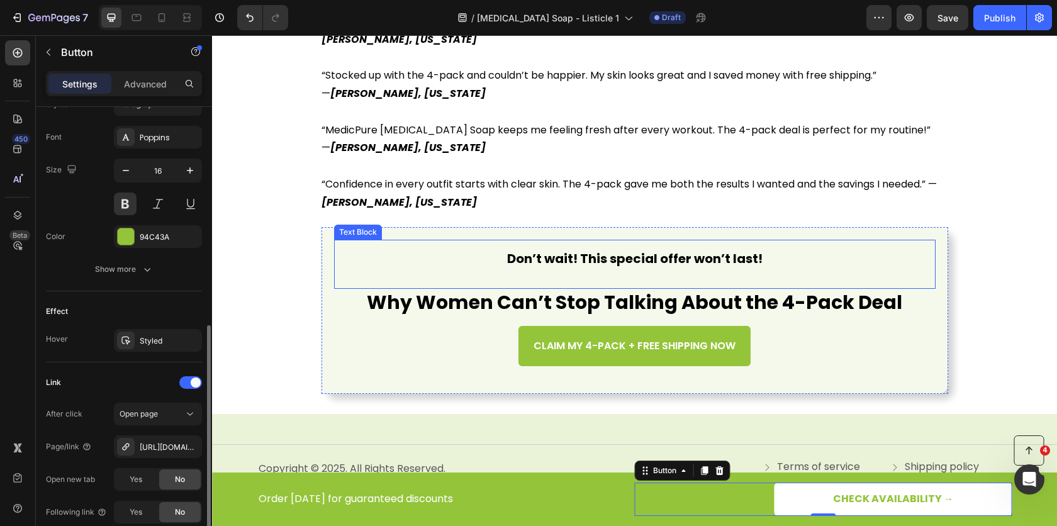
scroll to position [4127, 0]
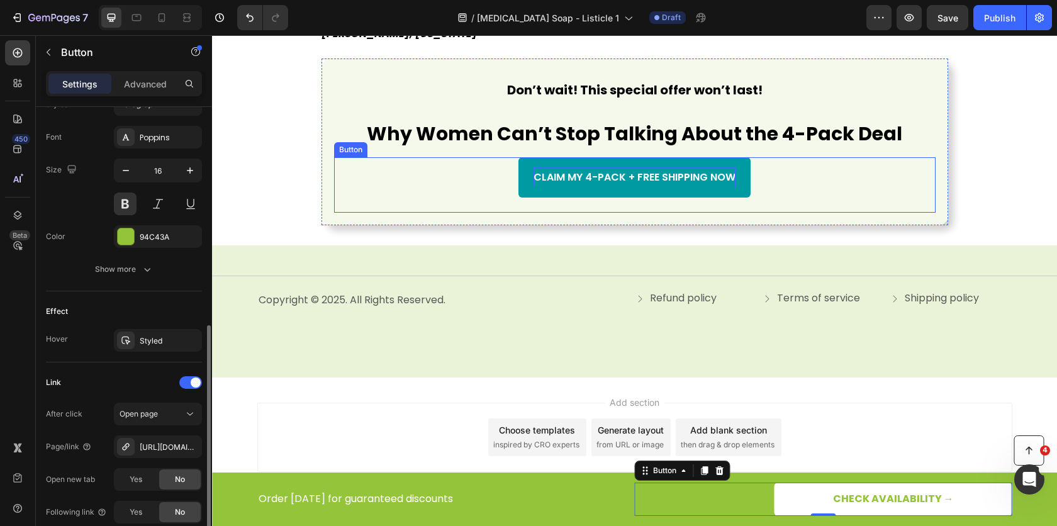
click at [643, 173] on p "CLAIM MY 4-PACK + FREE SHIPPING NOW" at bounding box center [634, 177] width 202 height 20
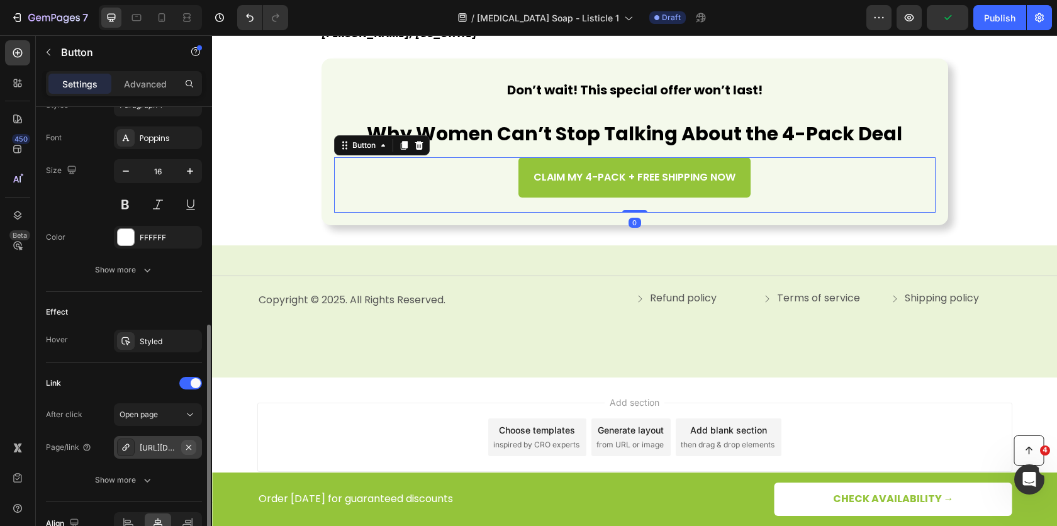
click at [181, 447] on button "button" at bounding box center [188, 447] width 15 height 15
click at [155, 444] on div "Add..." at bounding box center [169, 447] width 59 height 11
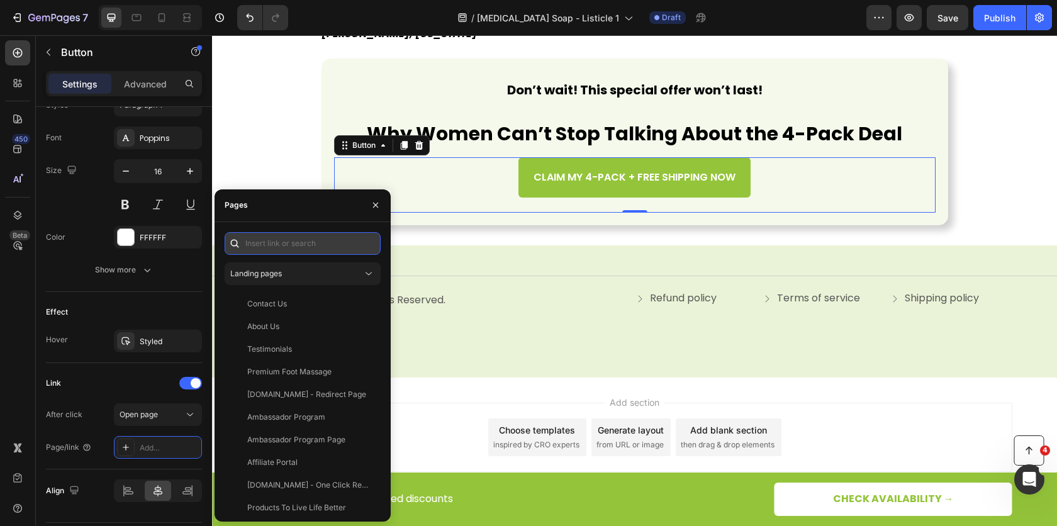
click at [276, 251] on input "text" at bounding box center [303, 243] width 156 height 23
paste input "[URL][DOMAIN_NAME]"
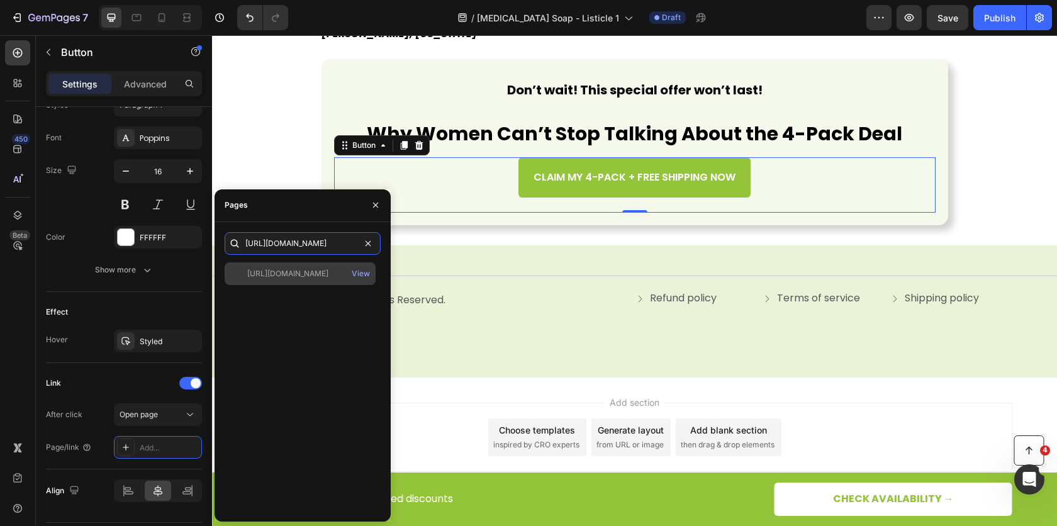
type input "[URL][DOMAIN_NAME]"
click at [274, 278] on div "[URL][DOMAIN_NAME]" at bounding box center [287, 273] width 81 height 11
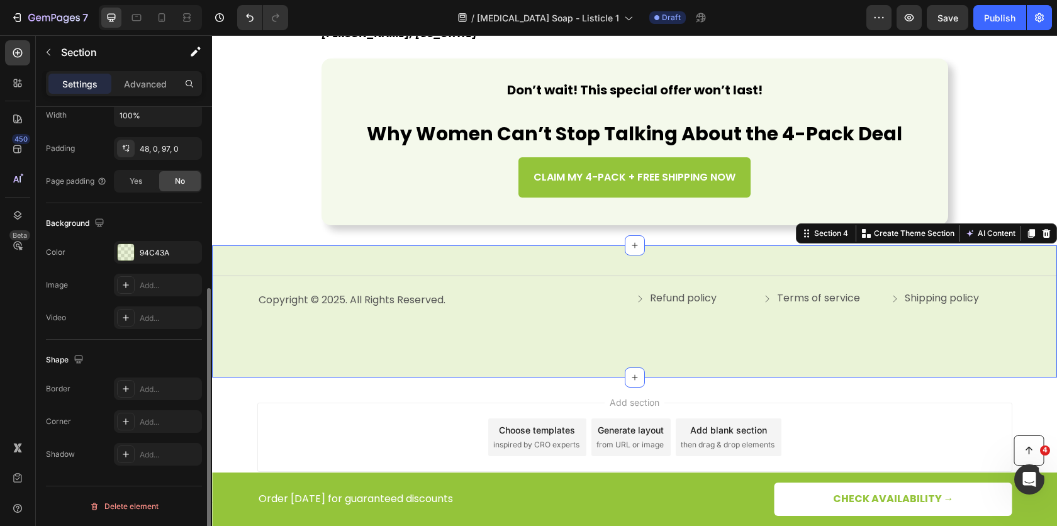
click at [504, 251] on div "Title Line Copyright © 2025. All Rights Reserved. Text Block Refund policy Butt…" at bounding box center [634, 310] width 845 height 131
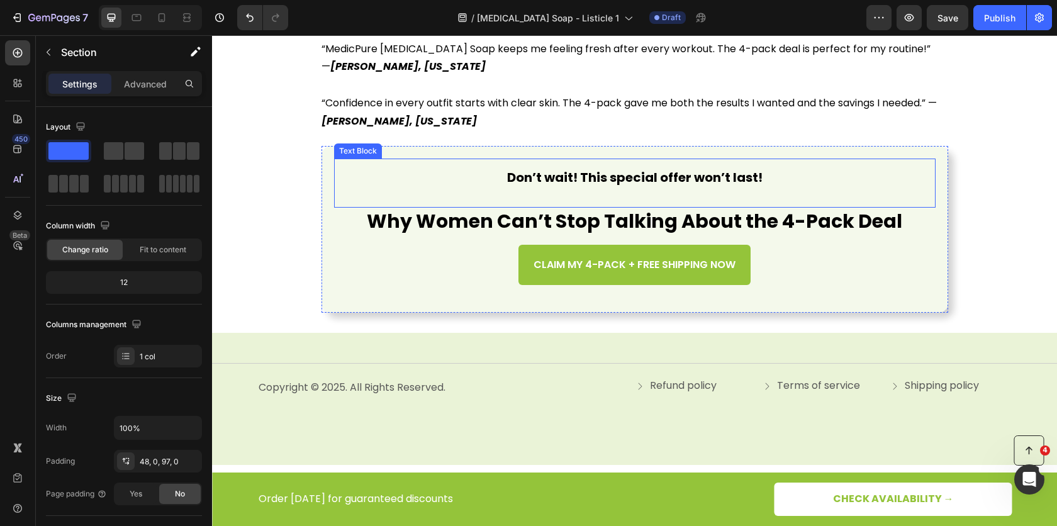
scroll to position [4042, 0]
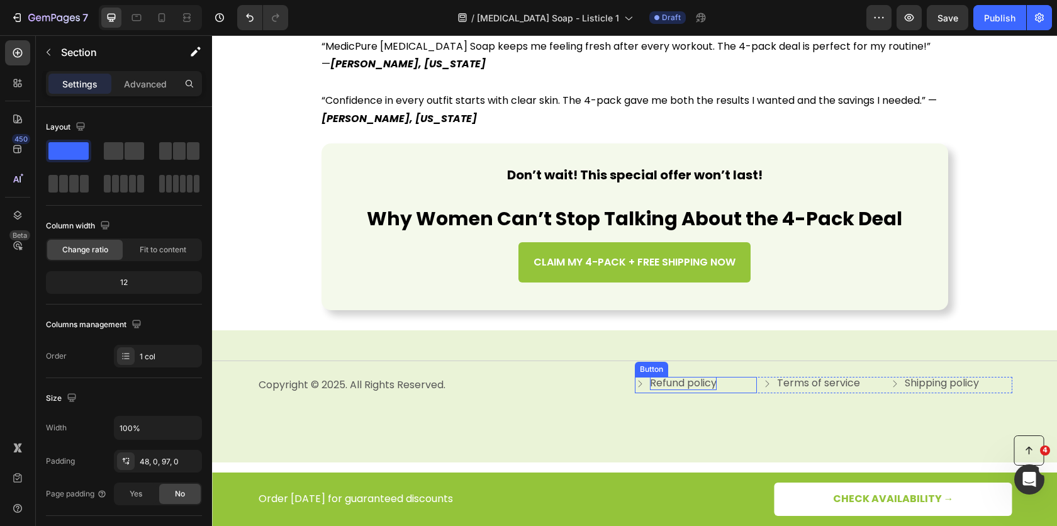
click at [696, 387] on p "Refund policy" at bounding box center [683, 383] width 67 height 13
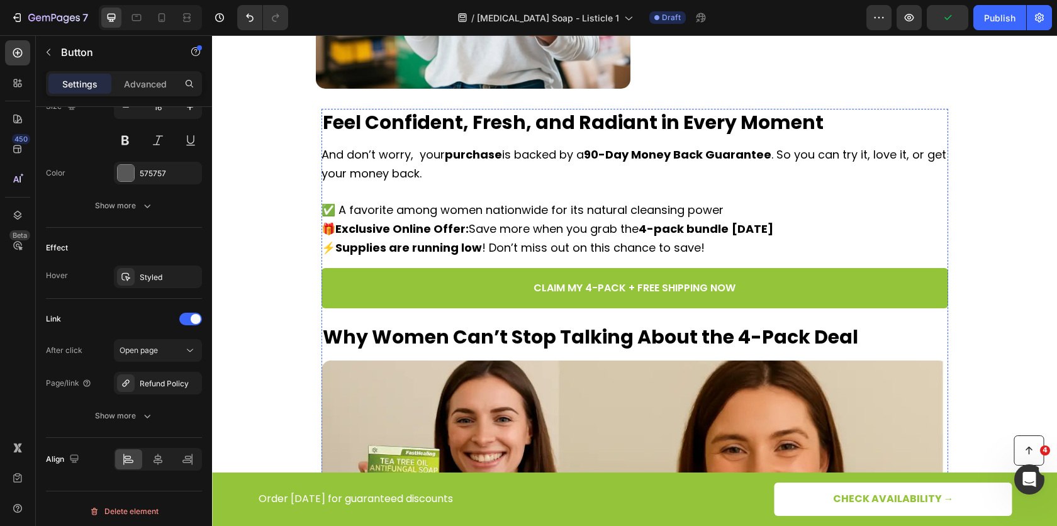
scroll to position [3046, 0]
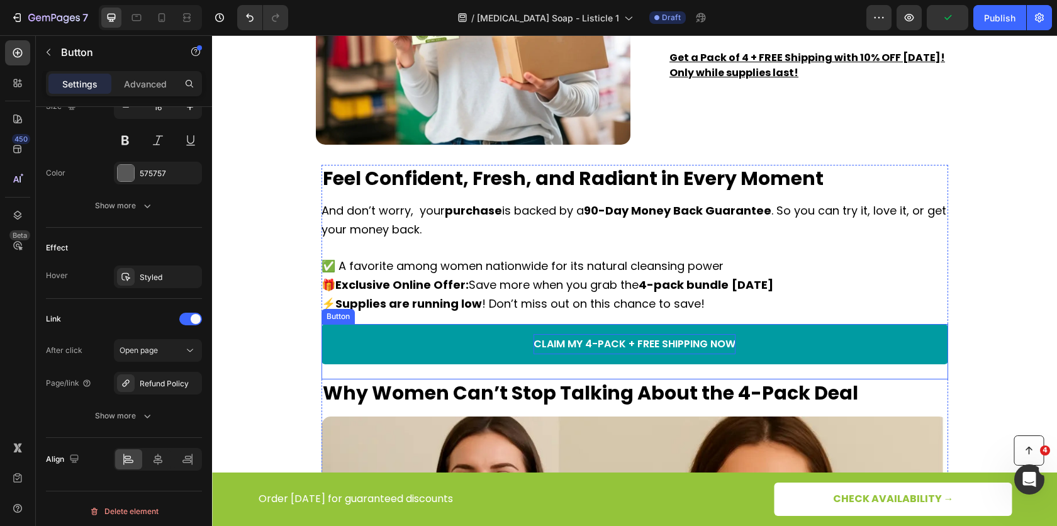
click at [621, 343] on p "CLAIM MY 4-PACK + FREE SHIPPING NOW" at bounding box center [634, 344] width 202 height 20
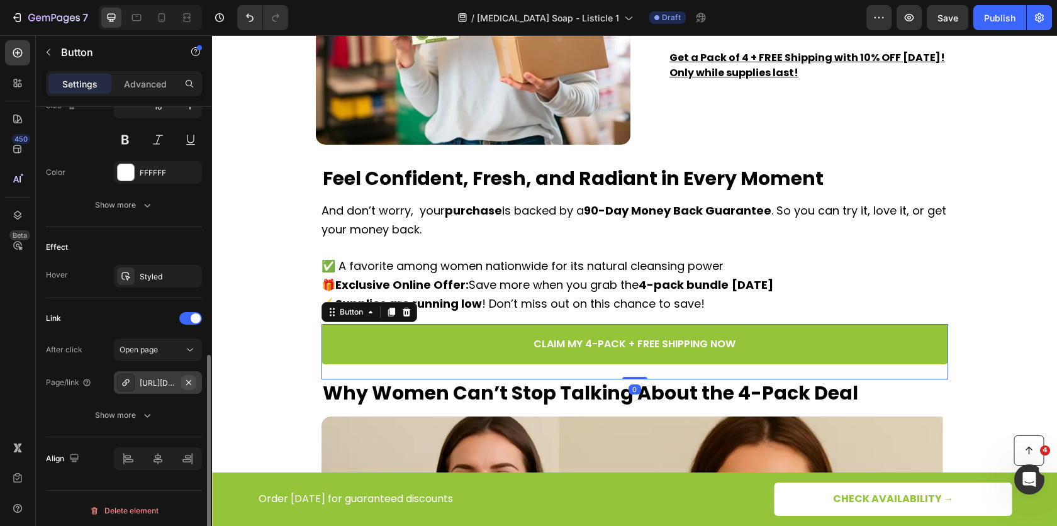
click at [187, 377] on icon "button" at bounding box center [189, 382] width 10 height 10
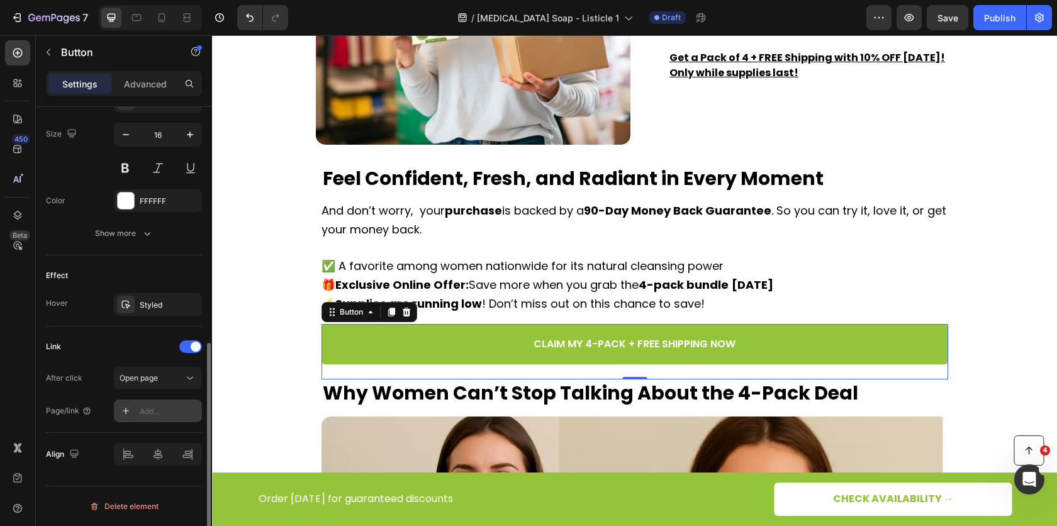
scroll to position [508, 0]
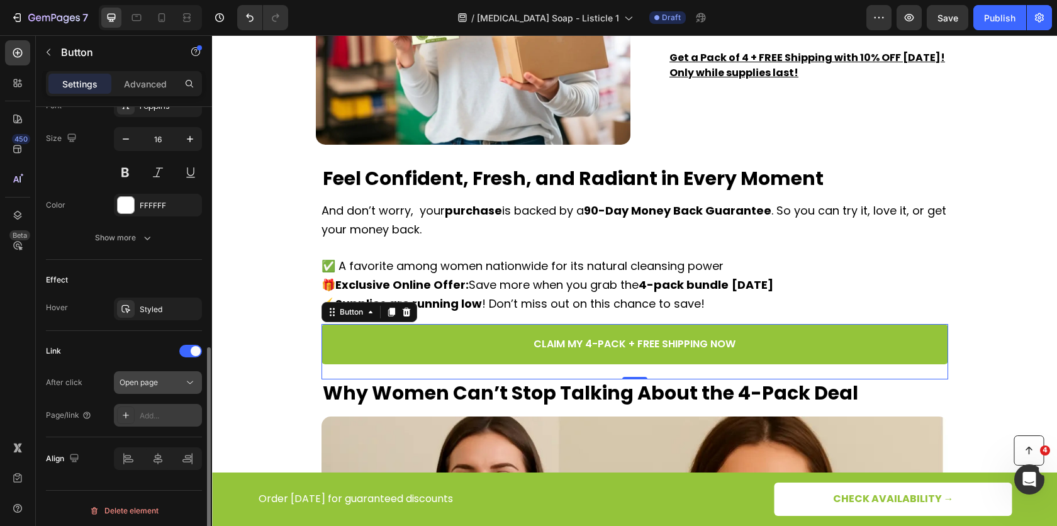
click at [160, 380] on div "Open page" at bounding box center [151, 382] width 64 height 11
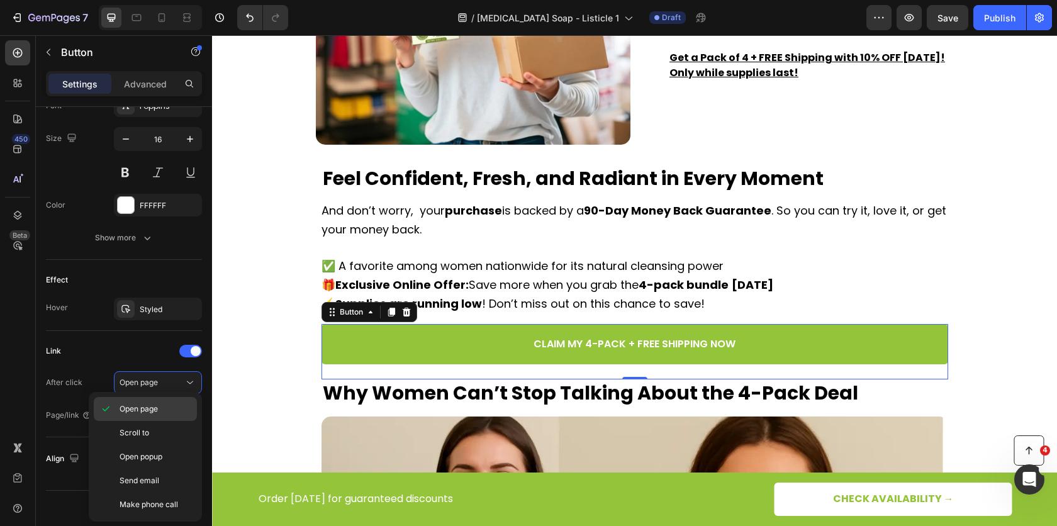
click at [143, 407] on span "Open page" at bounding box center [138, 408] width 38 height 11
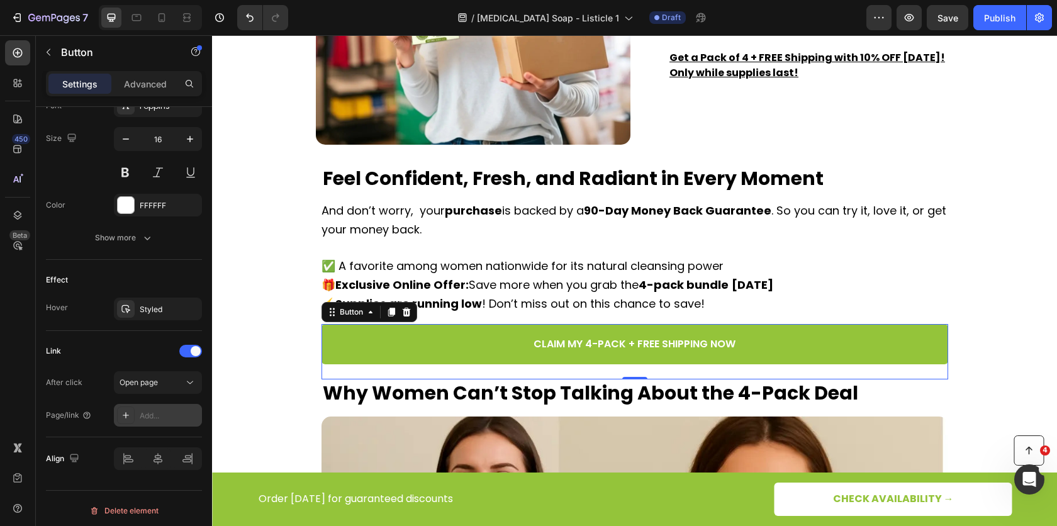
click at [148, 413] on div "Add..." at bounding box center [169, 415] width 59 height 11
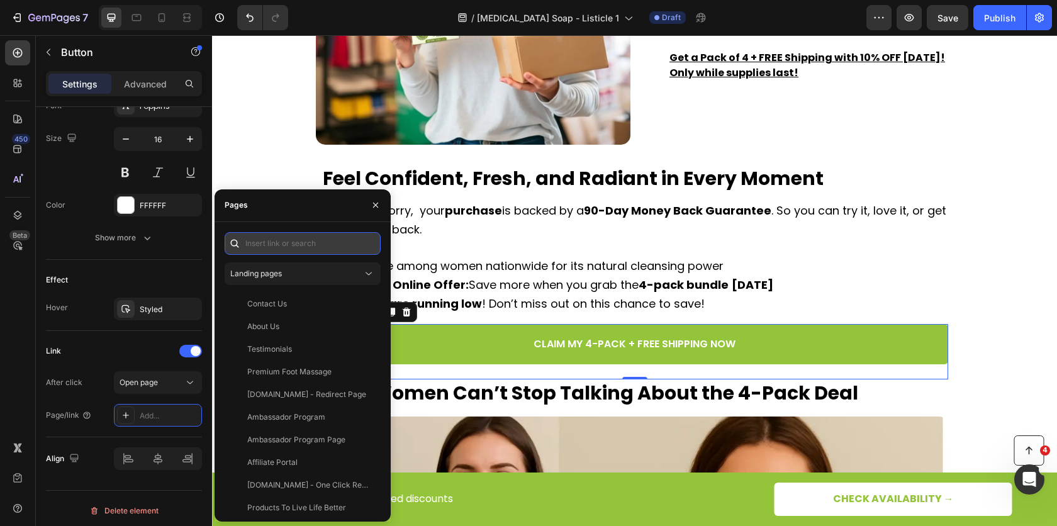
click at [278, 249] on input "text" at bounding box center [303, 243] width 156 height 23
paste input "[URL][DOMAIN_NAME]"
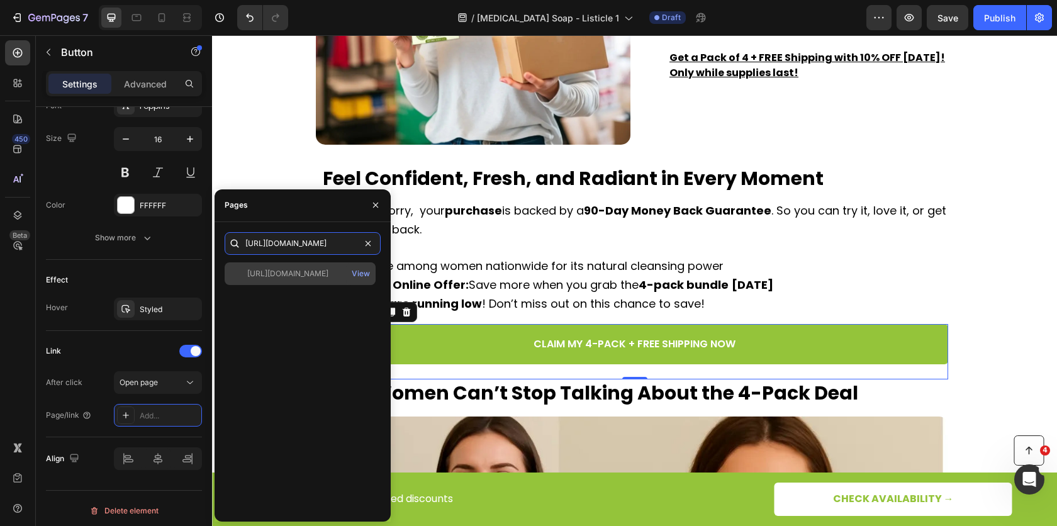
type input "[URL][DOMAIN_NAME]"
click at [278, 277] on div "[URL][DOMAIN_NAME]" at bounding box center [287, 273] width 81 height 11
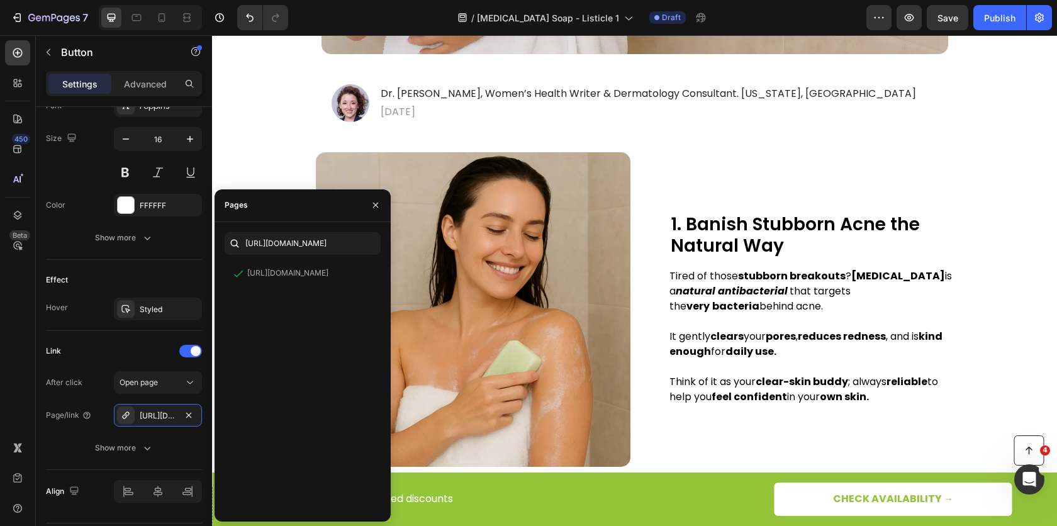
scroll to position [596, 0]
click at [272, 280] on div "[URL][DOMAIN_NAME] View" at bounding box center [300, 273] width 151 height 23
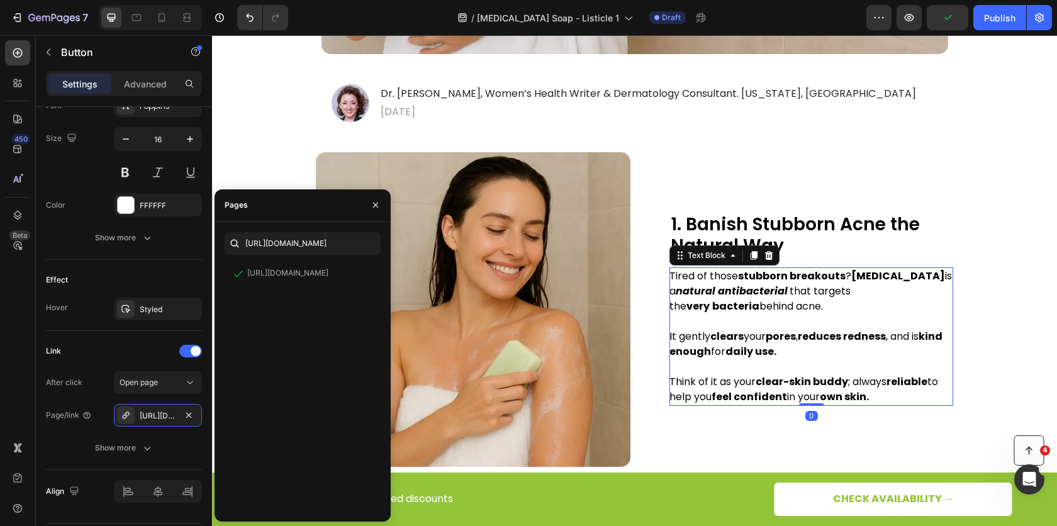
click at [675, 286] on strong "natural antibacterial" at bounding box center [731, 291] width 112 height 14
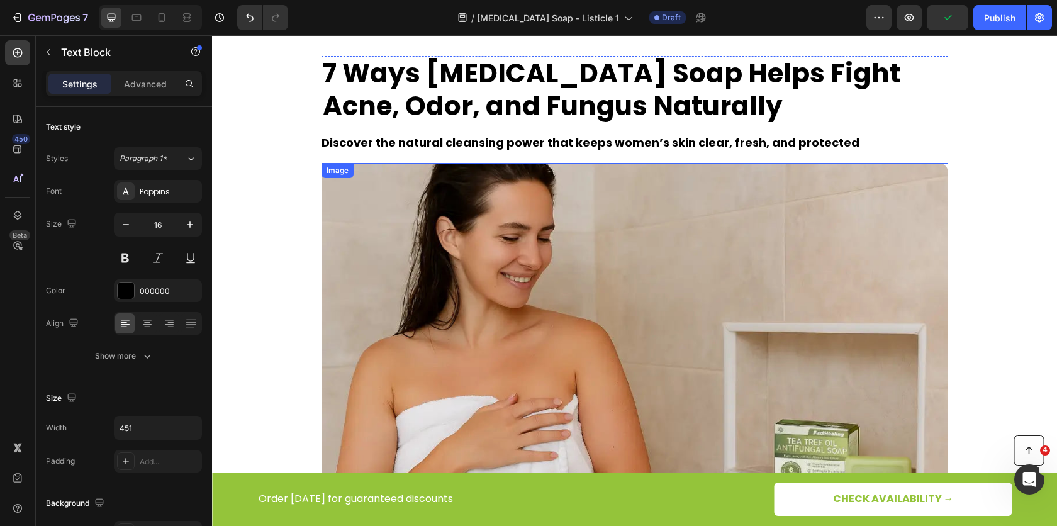
scroll to position [0, 0]
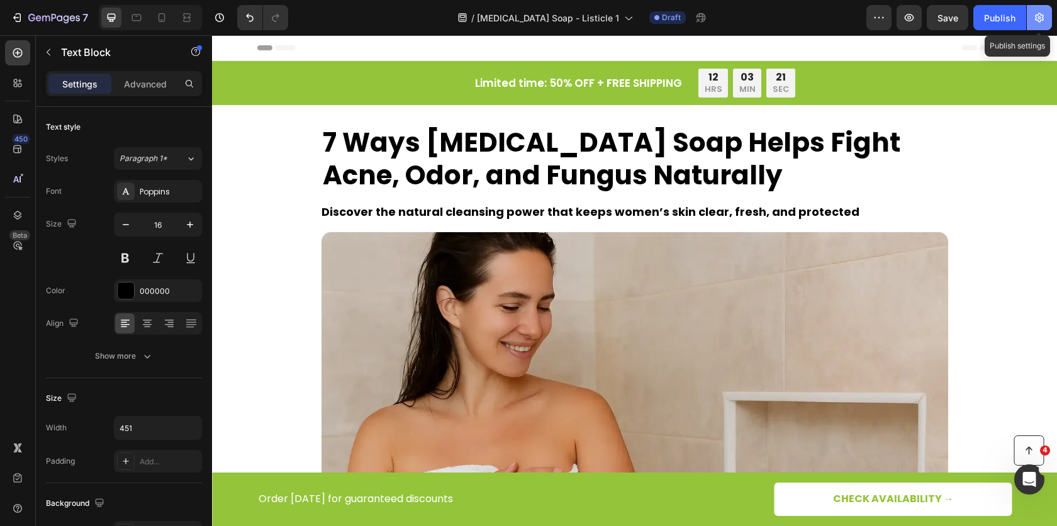
click at [1030, 23] on button "button" at bounding box center [1038, 17] width 25 height 25
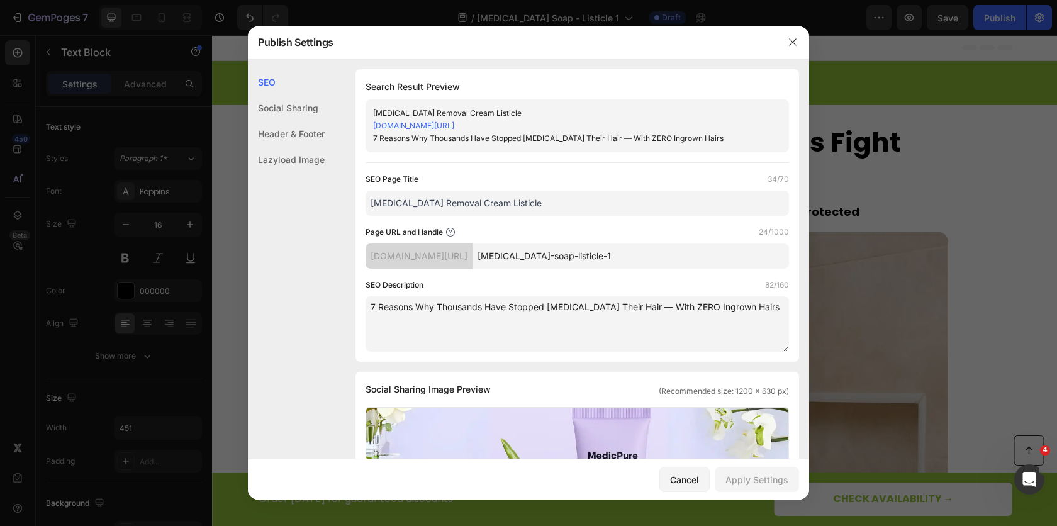
click at [585, 265] on input "[MEDICAL_DATA]-soap-listicle-1" at bounding box center [630, 255] width 316 height 25
click at [587, 263] on input "[MEDICAL_DATA]-soap-listicle-1" at bounding box center [630, 255] width 316 height 25
paste input "TTS-LIS"
type input "TTS-LIS1"
click at [555, 326] on textarea "7 Reasons Why Thousands Have Stopped [MEDICAL_DATA] Their Hair — With ZERO Ingr…" at bounding box center [576, 323] width 423 height 55
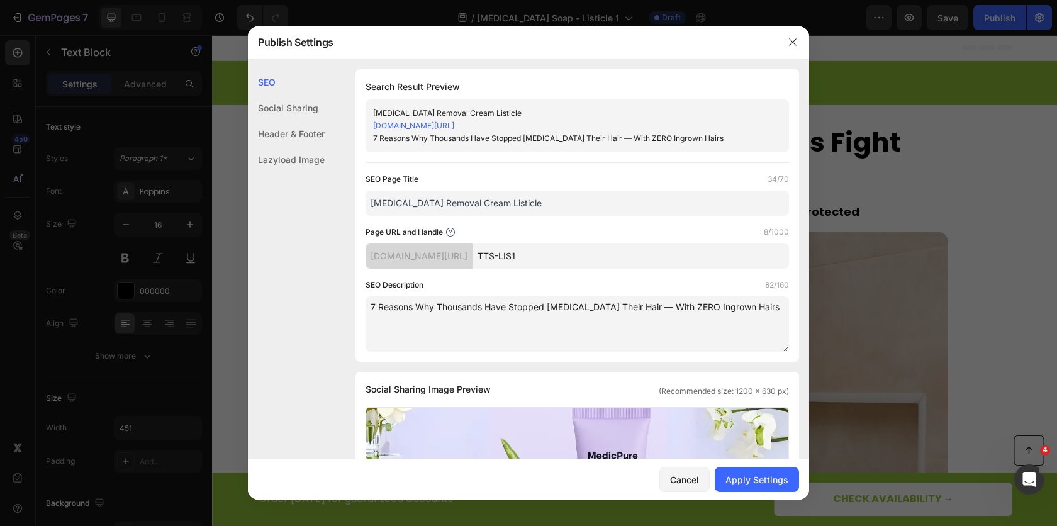
click at [450, 330] on textarea "7 Reasons Why Thousands Have Stopped [MEDICAL_DATA] Their Hair — With ZERO Ingr…" at bounding box center [576, 323] width 423 height 55
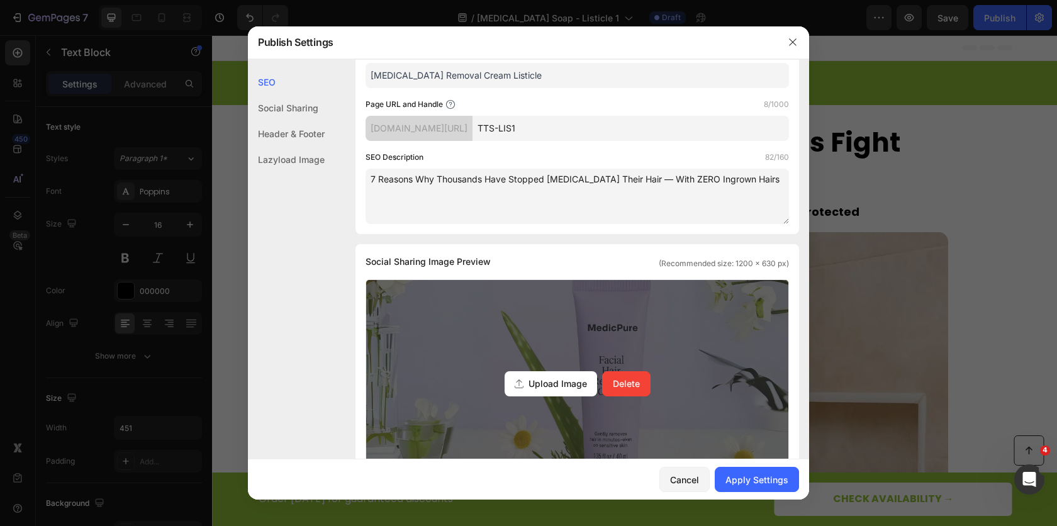
scroll to position [133, 0]
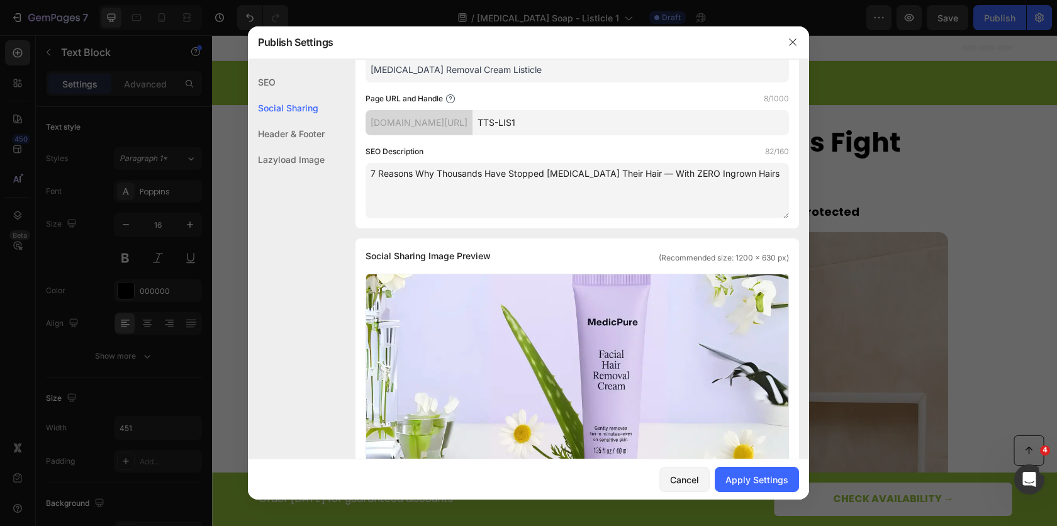
click at [469, 171] on textarea "7 Reasons Why Thousands Have Stopped [MEDICAL_DATA] Their Hair — With ZERO Ingr…" at bounding box center [576, 190] width 423 height 55
click at [469, 169] on textarea "7 Reasons Why Thousands Have Stopped [MEDICAL_DATA] Their Hair — With ZERO Ingr…" at bounding box center [576, 190] width 423 height 55
paste textarea "Ways [MEDICAL_DATA] Soap Helps Fight Acne, Odor, and Fungus Naturally"
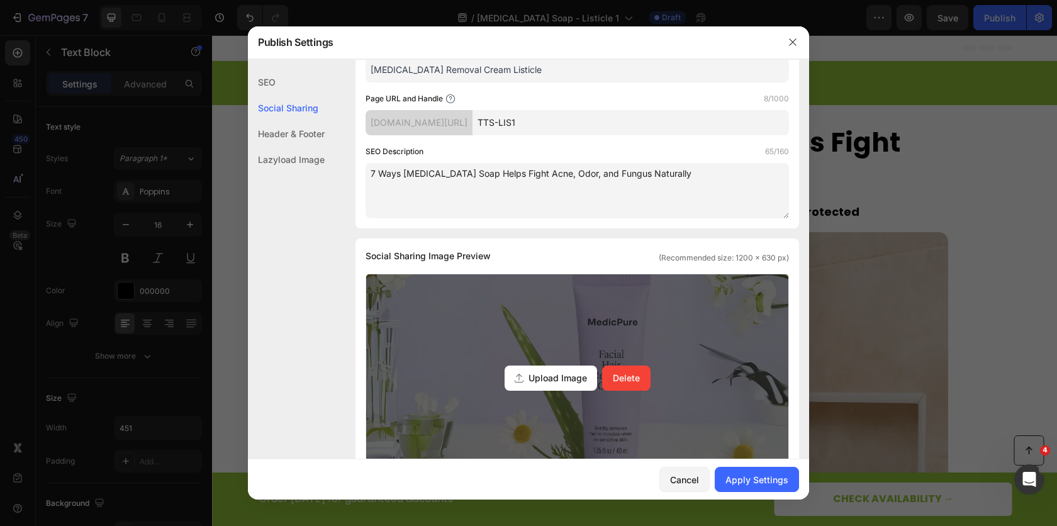
scroll to position [309, 0]
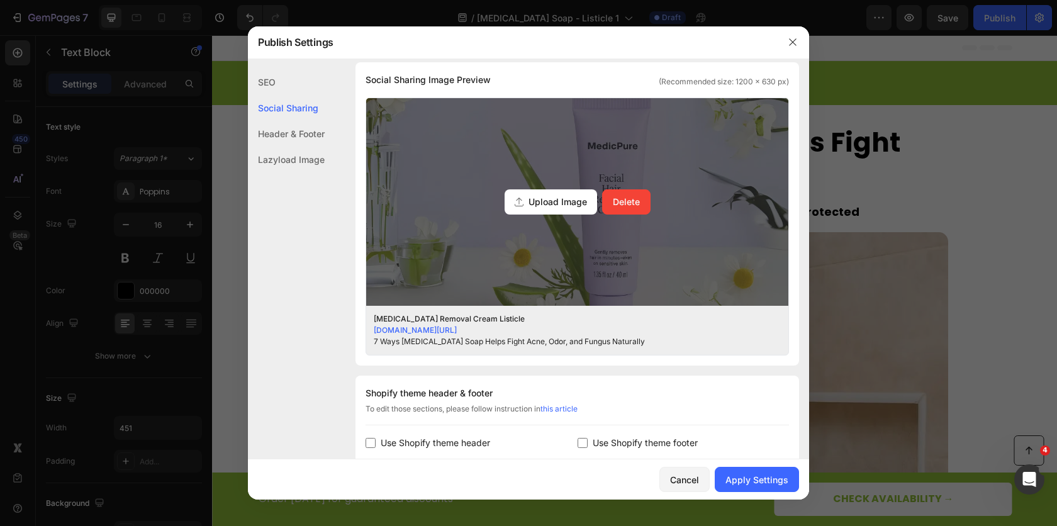
type textarea "7 Ways [MEDICAL_DATA] Soap Helps Fight Acne, Odor, and Fungus Naturally"
click at [538, 196] on span "Upload Image" at bounding box center [557, 201] width 58 height 13
click at [0, 0] on input "Upload Image Delete" at bounding box center [0, 0] width 0 height 0
click at [613, 211] on button "Delete" at bounding box center [626, 201] width 48 height 25
click at [0, 0] on input "Upload Image Delete" at bounding box center [0, 0] width 0 height 0
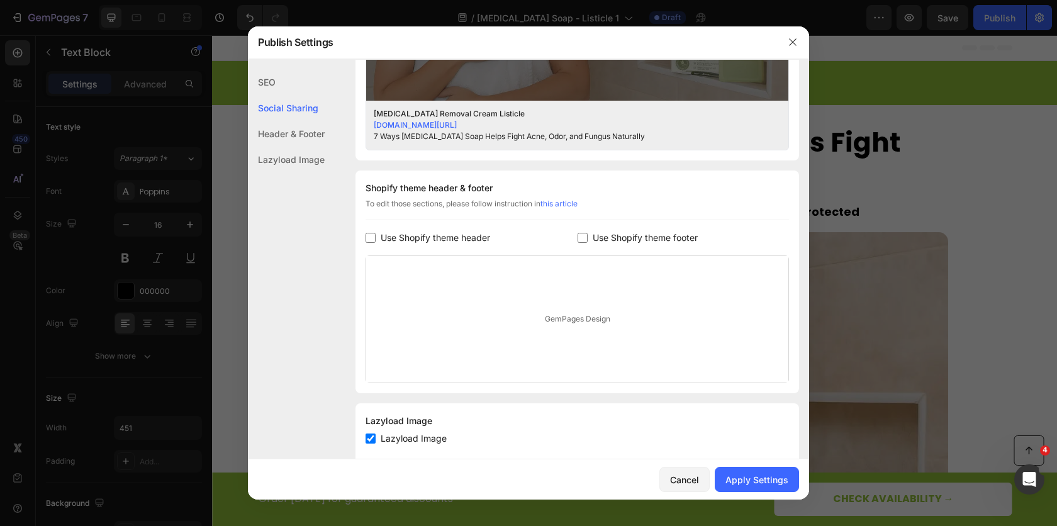
scroll to position [539, 0]
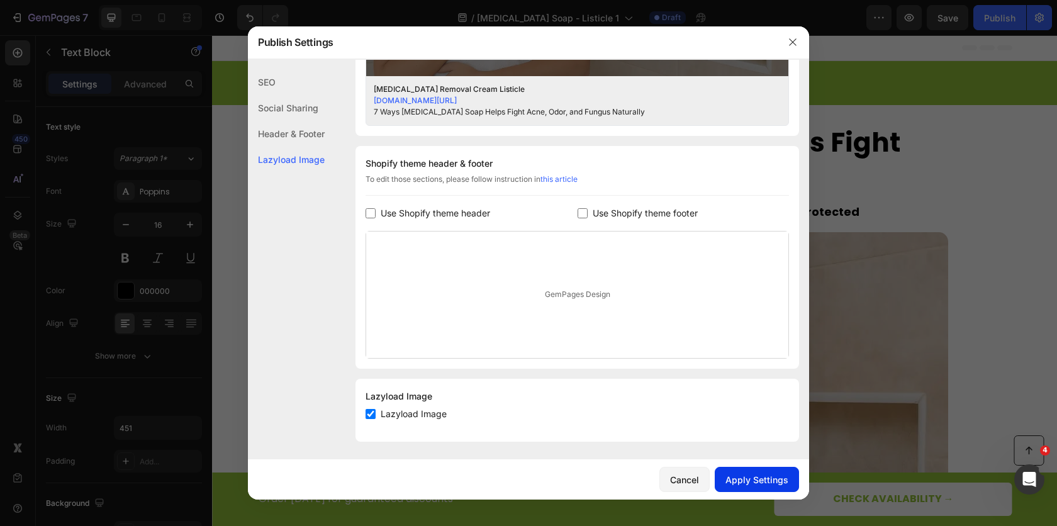
click at [754, 488] on button "Apply Settings" at bounding box center [756, 479] width 84 height 25
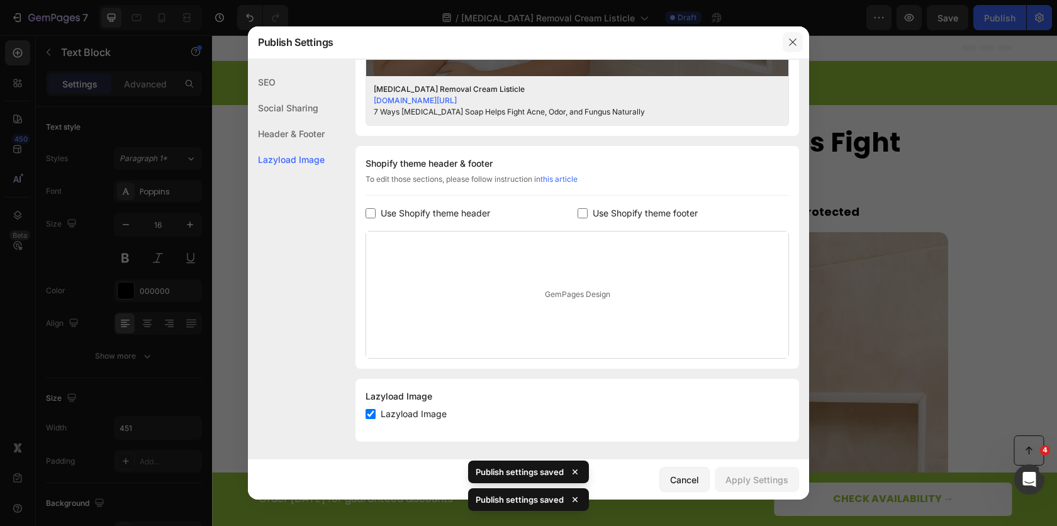
click at [798, 40] on button "button" at bounding box center [792, 42] width 20 height 20
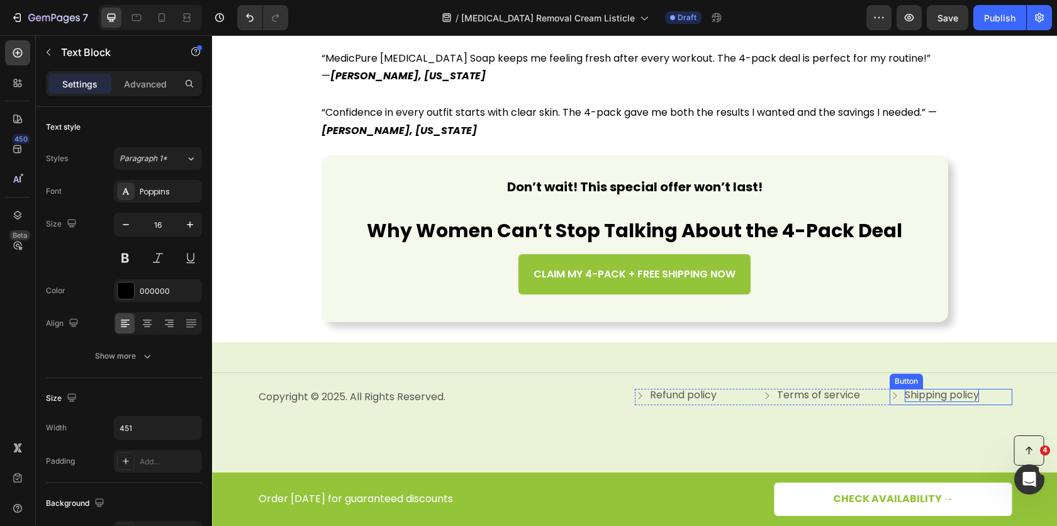
scroll to position [3814, 0]
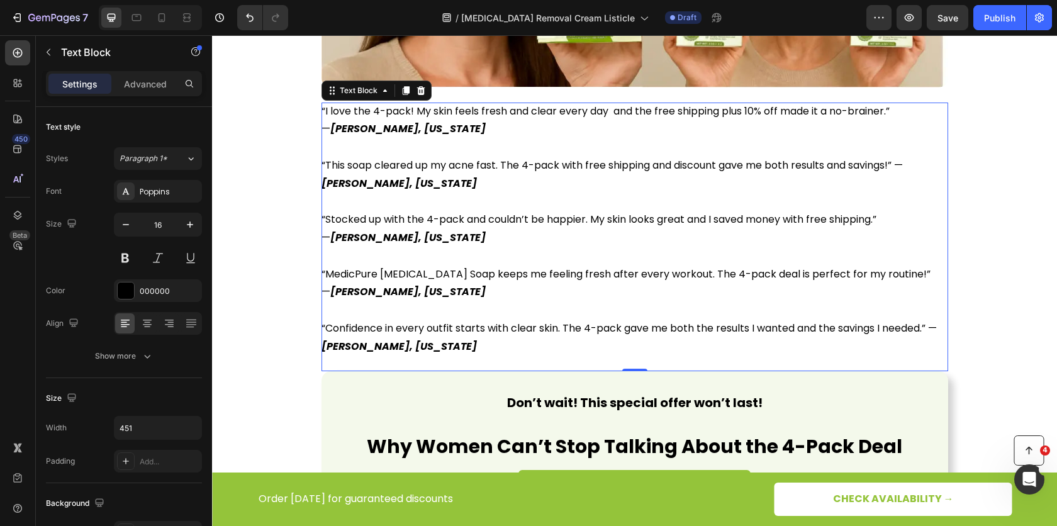
click at [652, 206] on p at bounding box center [634, 201] width 626 height 18
drag, startPoint x: 428, startPoint y: 186, endPoint x: 424, endPoint y: 168, distance: 18.6
click at [428, 186] on strong "[PERSON_NAME], [US_STATE]" at bounding box center [398, 183] width 155 height 14
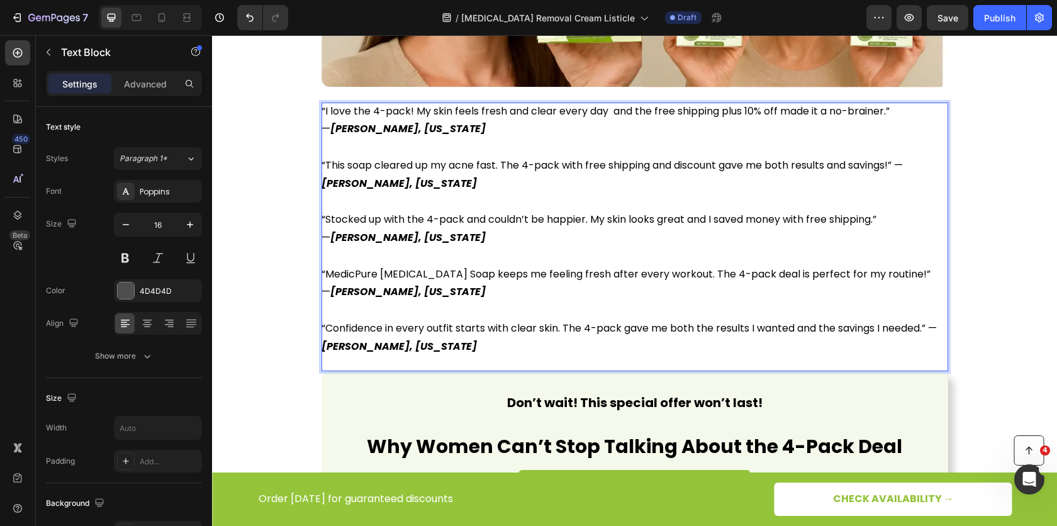
click at [433, 131] on p "— [PERSON_NAME], [US_STATE]" at bounding box center [634, 129] width 626 height 18
click at [455, 126] on p "— [PERSON_NAME], [US_STATE]" at bounding box center [634, 129] width 626 height 18
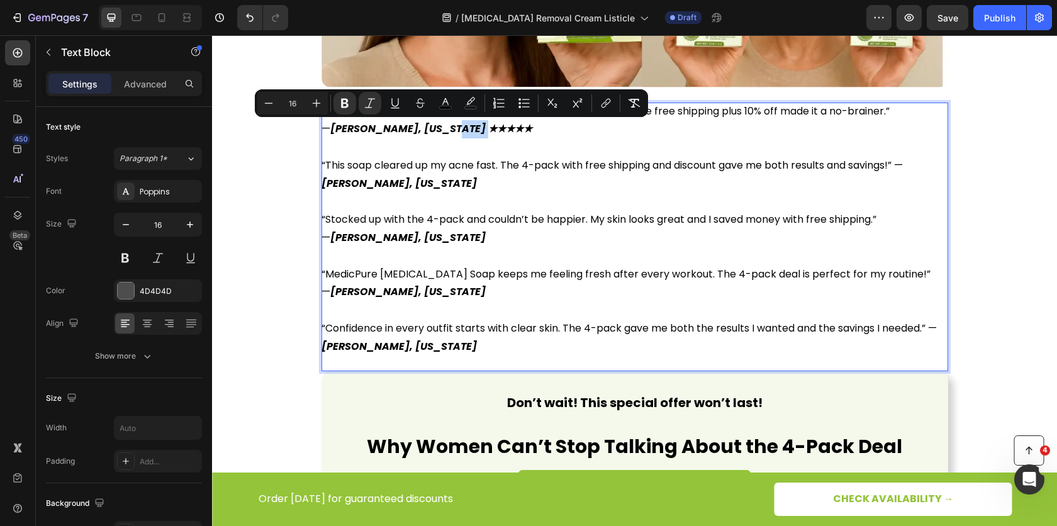
drag, startPoint x: 470, startPoint y: 130, endPoint x: 429, endPoint y: 131, distance: 40.9
click at [429, 131] on p "— [PERSON_NAME], [US_STATE] ★★★★★" at bounding box center [634, 129] width 626 height 18
click at [445, 106] on rect "Editor contextual toolbar" at bounding box center [446, 107] width 12 height 3
type input "000000"
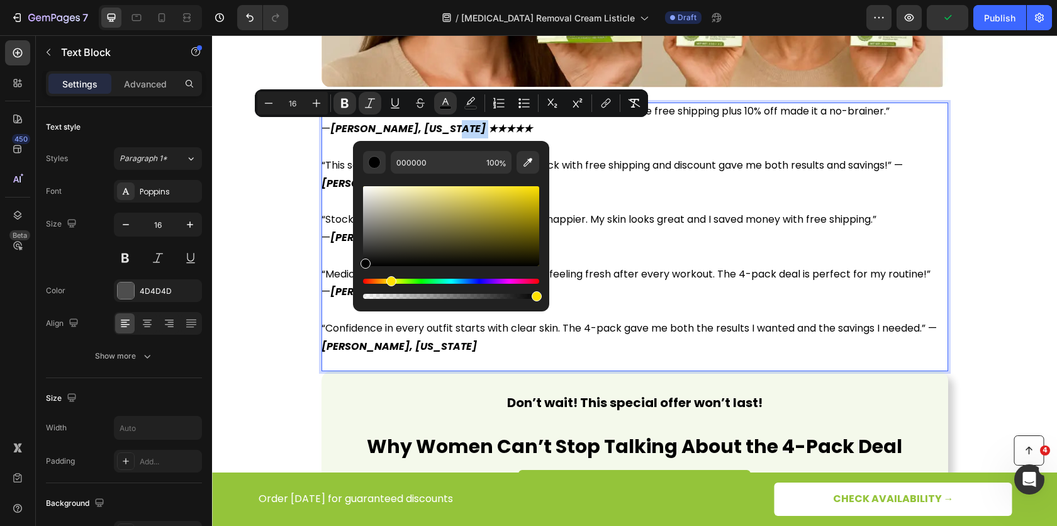
click at [389, 281] on div "Hue" at bounding box center [451, 281] width 176 height 5
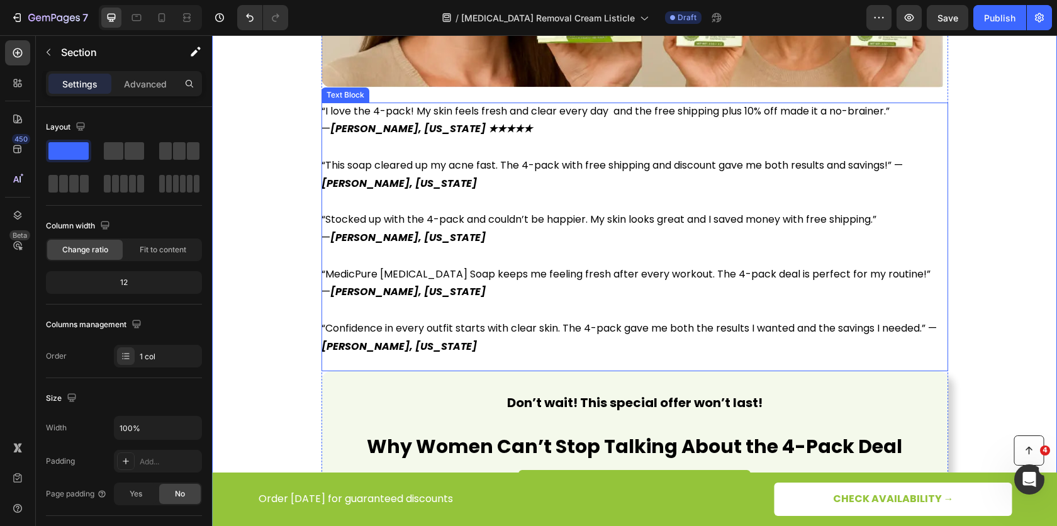
click at [424, 136] on p "— [PERSON_NAME], [US_STATE] ★★★★★" at bounding box center [634, 129] width 626 height 18
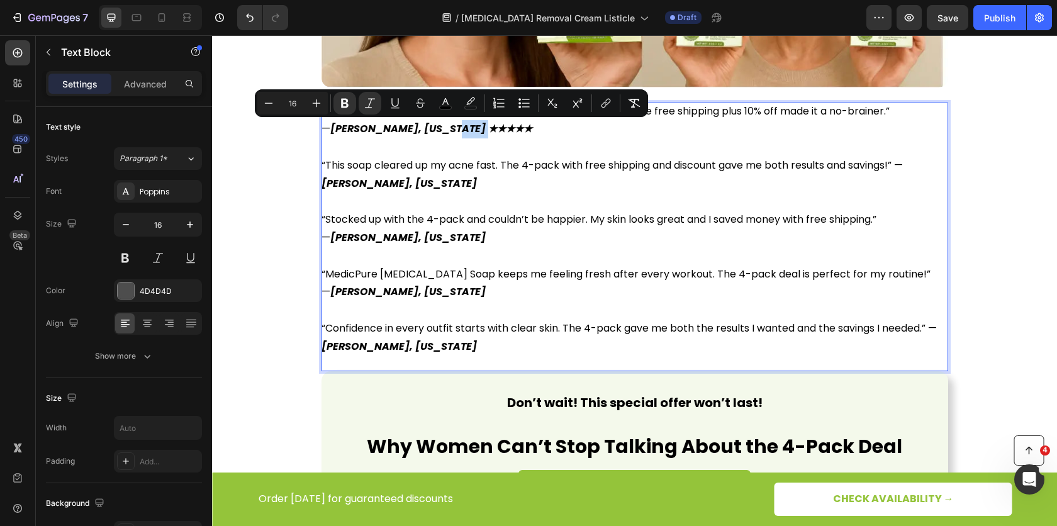
drag, startPoint x: 428, startPoint y: 133, endPoint x: 479, endPoint y: 131, distance: 50.3
click at [448, 104] on icon "Editor contextual toolbar" at bounding box center [445, 103] width 13 height 13
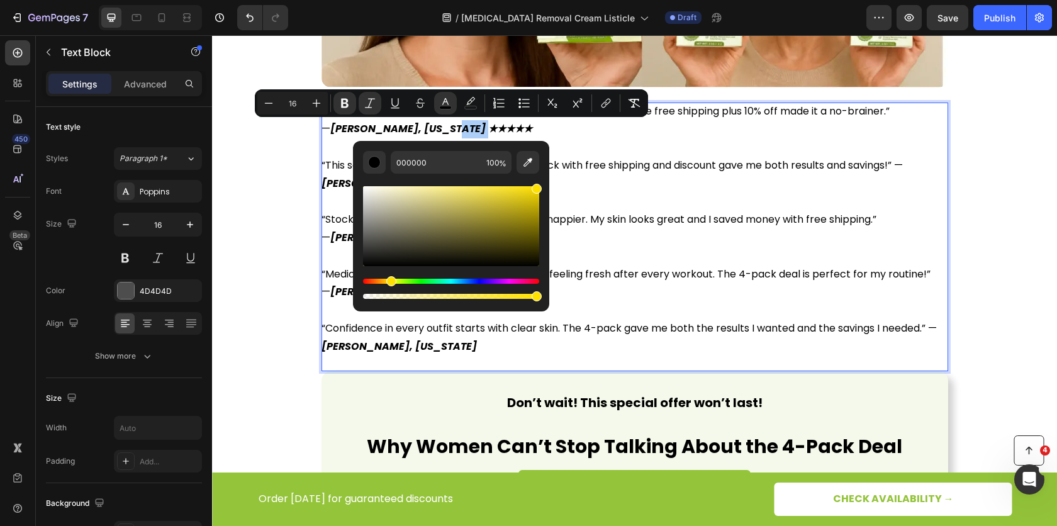
drag, startPoint x: 684, startPoint y: 237, endPoint x: 557, endPoint y: 182, distance: 139.1
type input "FFE100"
click at [594, 177] on p "“This soap cleared up my acne fast. The 4-pack with free shipping and discount …" at bounding box center [634, 175] width 626 height 36
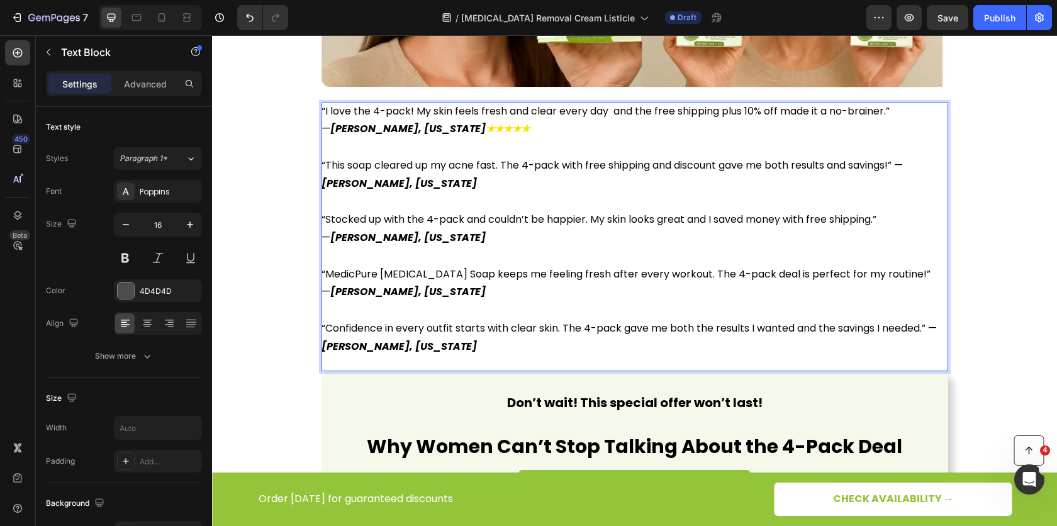
click at [596, 177] on p "“This soap cleared up my acne fast. The 4-pack with free shipping and discount …" at bounding box center [634, 175] width 626 height 36
click at [516, 131] on p "— [PERSON_NAME], [US_STATE] ★★★★★" at bounding box center [634, 129] width 626 height 18
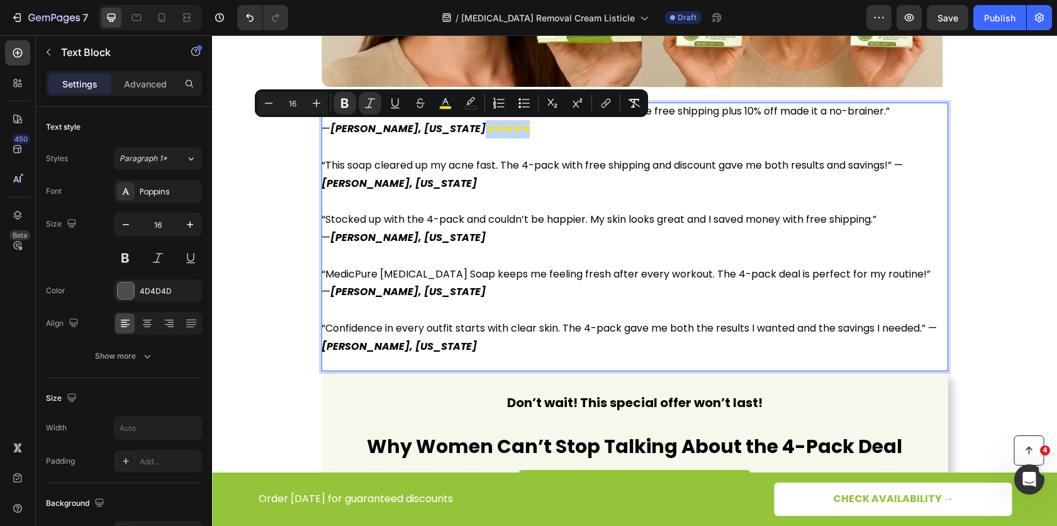
drag, startPoint x: 494, startPoint y: 124, endPoint x: 426, endPoint y: 130, distance: 68.2
click at [426, 130] on p "— [PERSON_NAME], [US_STATE] ★★★★★" at bounding box center [634, 129] width 626 height 18
drag, startPoint x: 450, startPoint y: 103, endPoint x: 448, endPoint y: 116, distance: 13.3
click at [449, 103] on icon "Editor contextual toolbar" at bounding box center [445, 103] width 13 height 13
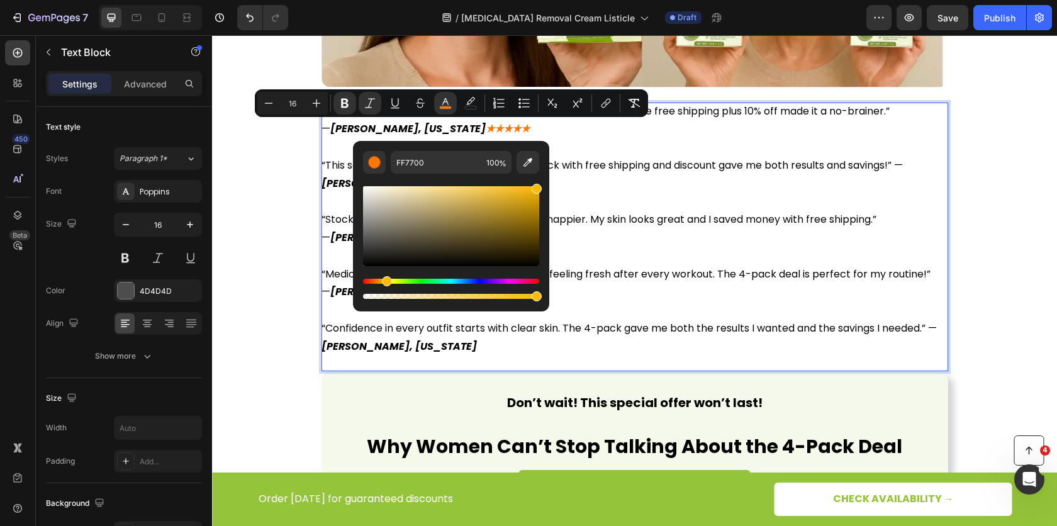
type input "FFBB00"
drag, startPoint x: 393, startPoint y: 278, endPoint x: 385, endPoint y: 290, distance: 14.5
click at [385, 290] on div "Editor contextual toolbar" at bounding box center [451, 289] width 176 height 20
click at [638, 215] on span "“Stocked up with the 4-pack and couldn’t be happier. My skin looks great and I …" at bounding box center [598, 219] width 555 height 14
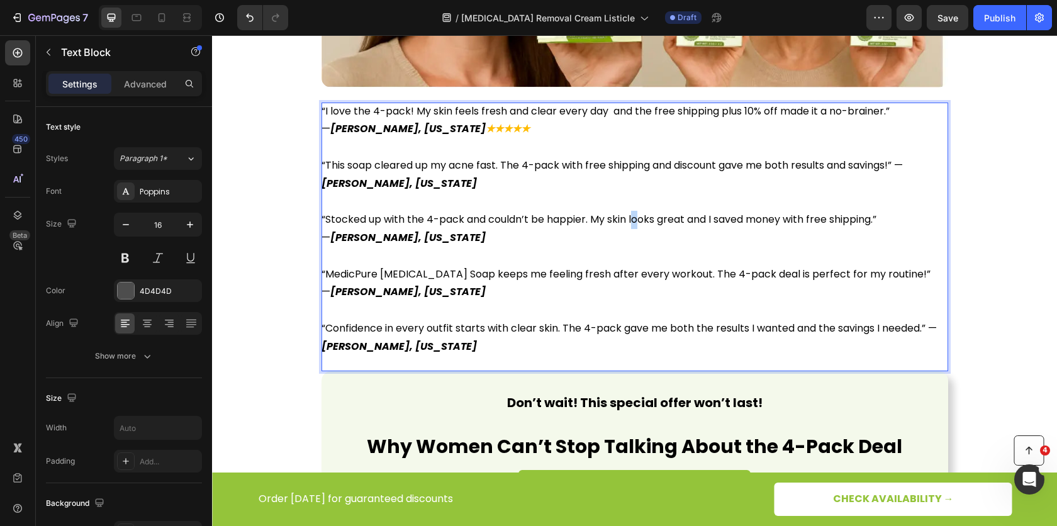
drag, startPoint x: 635, startPoint y: 215, endPoint x: 626, endPoint y: 218, distance: 9.2
click at [627, 217] on span "“Stocked up with the 4-pack and couldn’t be happier. My skin looks great and I …" at bounding box center [598, 219] width 555 height 14
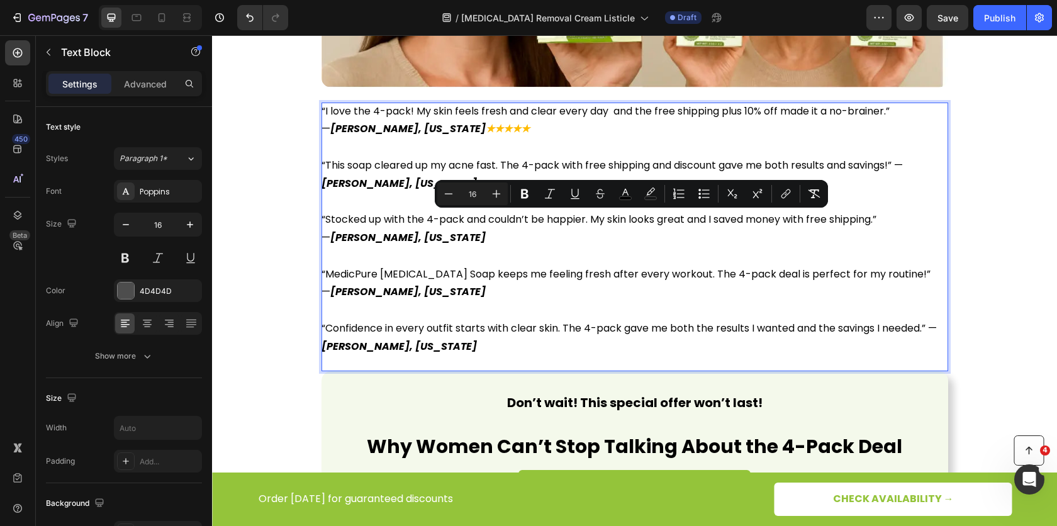
click at [486, 133] on strong "★★★★★" at bounding box center [508, 128] width 44 height 14
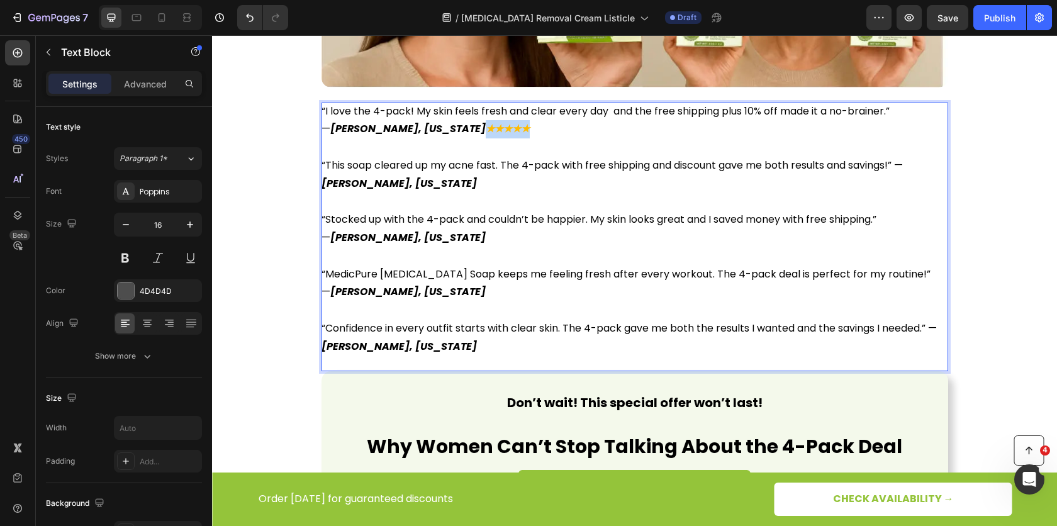
drag, startPoint x: 428, startPoint y: 130, endPoint x: 492, endPoint y: 135, distance: 64.4
click at [493, 133] on p "— [PERSON_NAME], [US_STATE] ★★★★★" at bounding box center [634, 129] width 626 height 18
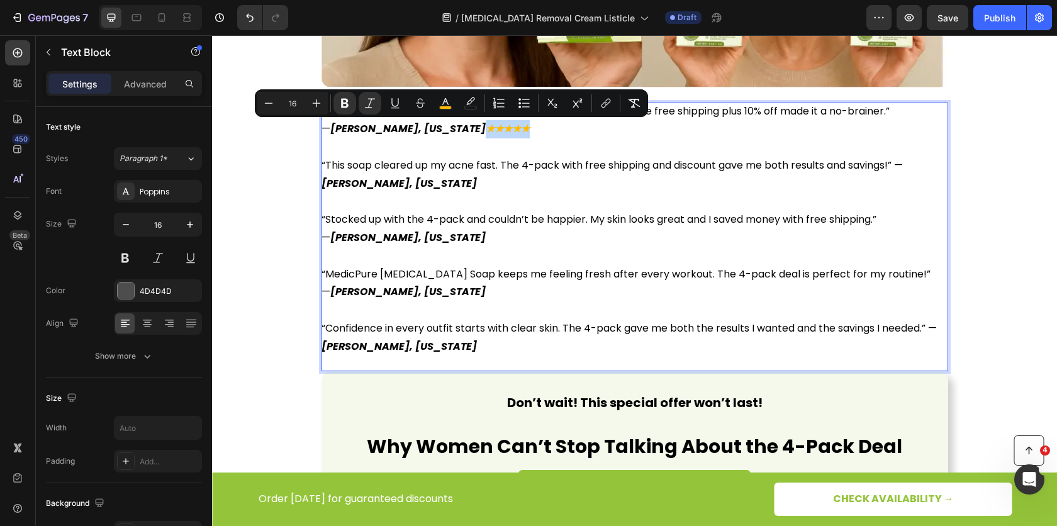
copy strong "★★★★★"
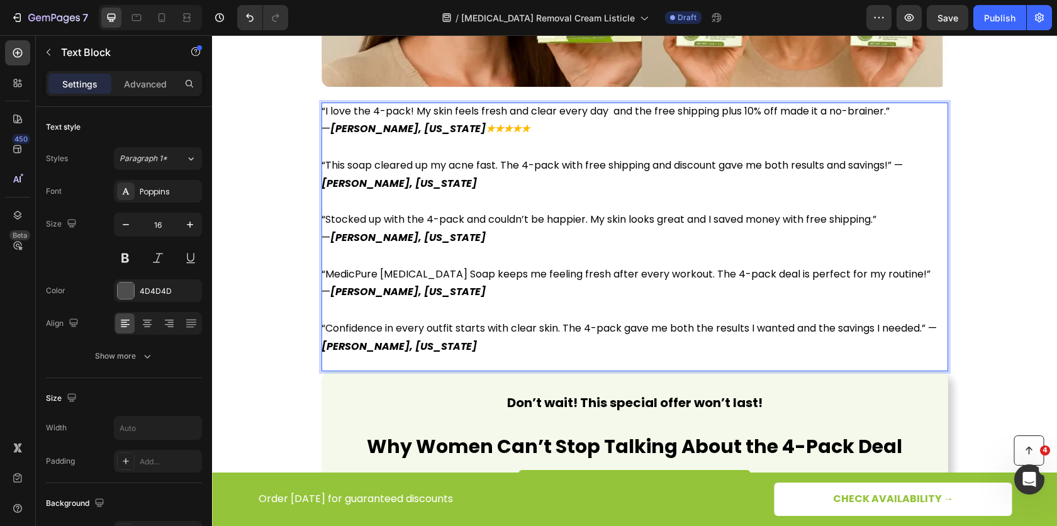
click at [465, 191] on p "“This soap cleared up my acne fast. The 4-pack with free shipping and discount …" at bounding box center [634, 175] width 626 height 36
click at [467, 245] on p "— [PERSON_NAME], [US_STATE]" at bounding box center [634, 238] width 626 height 18
click at [333, 154] on p "Rich Text Editor. Editing area: main" at bounding box center [634, 147] width 626 height 18
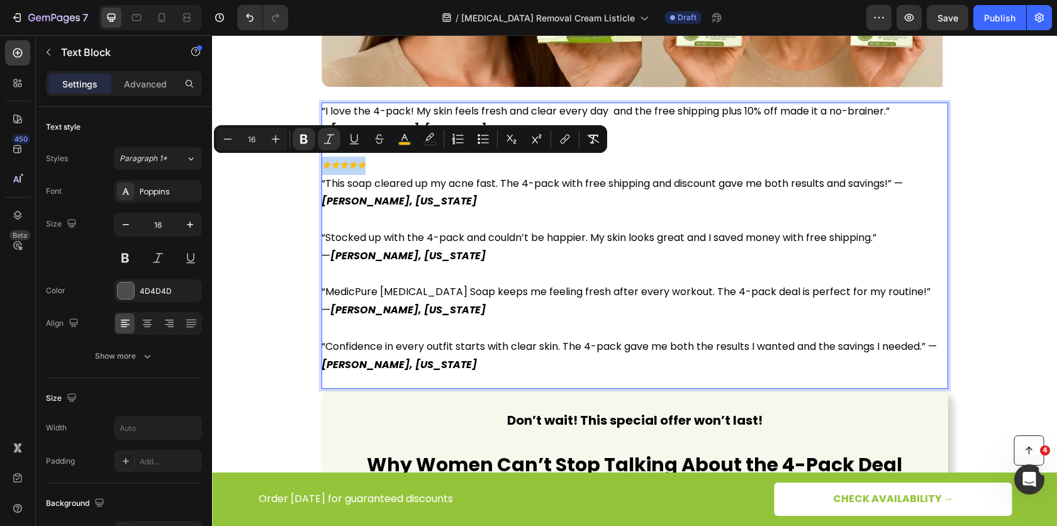
drag, startPoint x: 372, startPoint y: 162, endPoint x: 317, endPoint y: 168, distance: 55.7
click at [321, 168] on p "★★★★★" at bounding box center [634, 156] width 626 height 36
click at [326, 144] on icon "Editor contextual toolbar" at bounding box center [329, 139] width 13 height 13
click at [401, 193] on p "“This soap cleared up my acne fast. The 4-pack with free shipping and discount …" at bounding box center [634, 193] width 626 height 36
drag, startPoint x: 377, startPoint y: 161, endPoint x: 318, endPoint y: 165, distance: 59.9
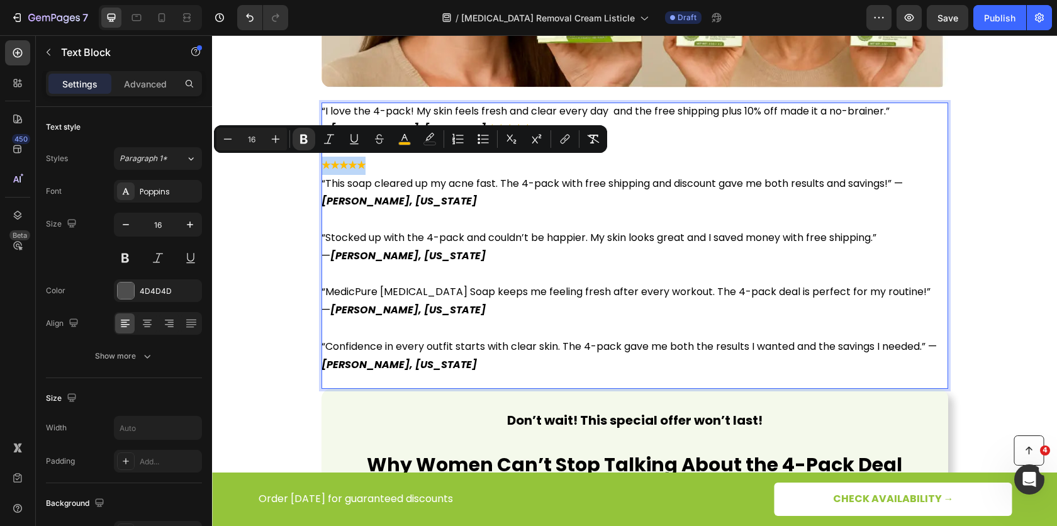
click at [321, 165] on p "★★★★★" at bounding box center [634, 156] width 626 height 36
copy strong "★★★★★"
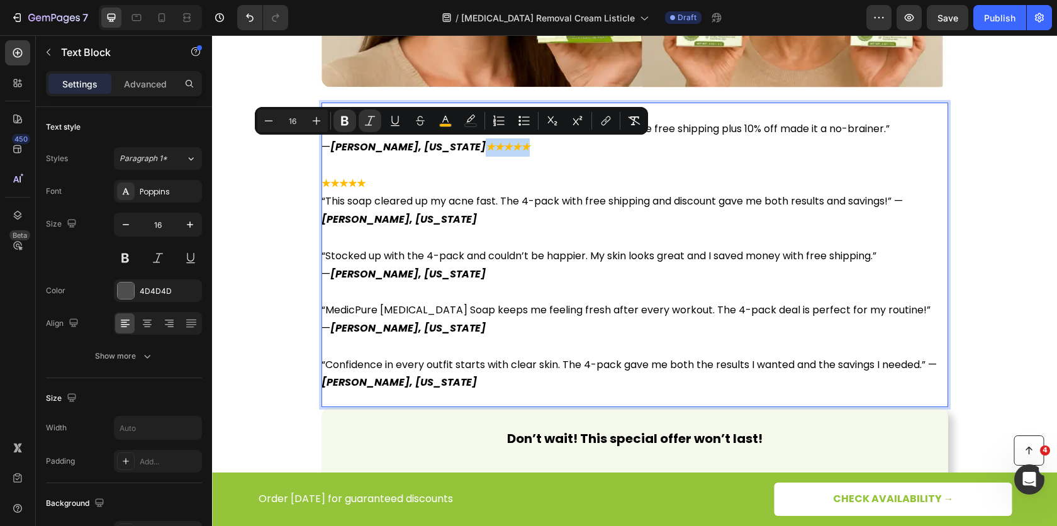
drag, startPoint x: 496, startPoint y: 149, endPoint x: 429, endPoint y: 152, distance: 66.7
click at [429, 152] on p "— [PERSON_NAME], [US_STATE] ★★★★★" at bounding box center [634, 147] width 626 height 18
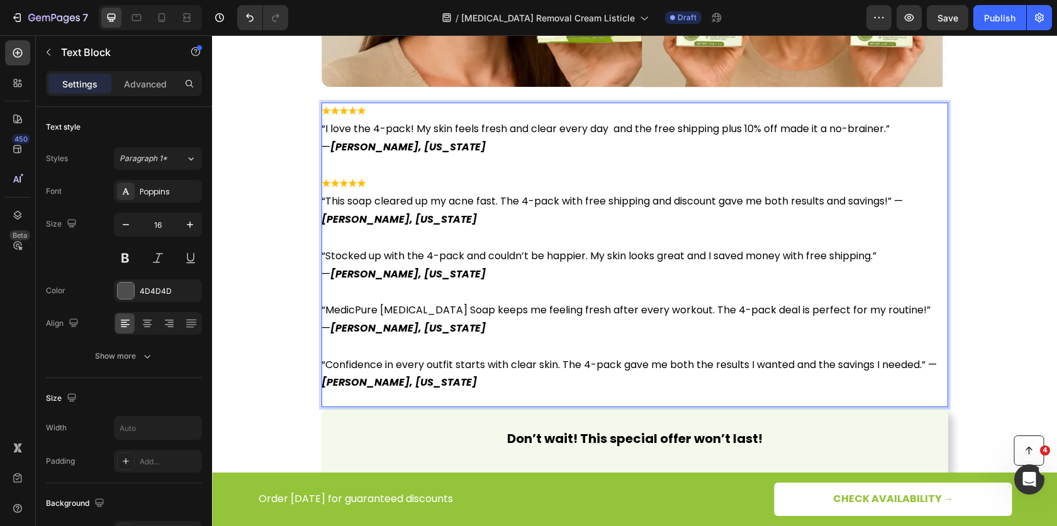
click at [448, 224] on p "“This soap cleared up my acne fast. The 4-pack with free shipping and discount …" at bounding box center [634, 210] width 626 height 36
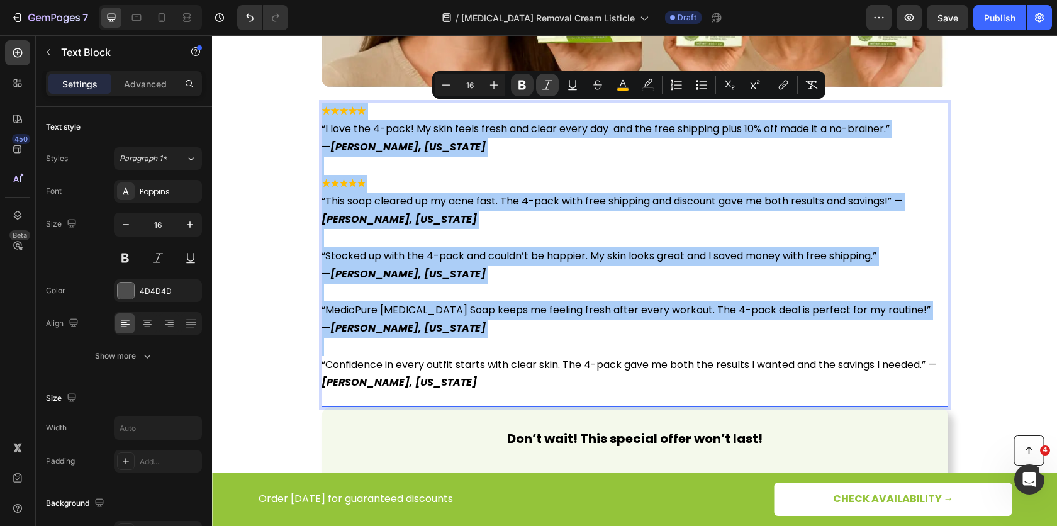
click at [537, 89] on button "Italic" at bounding box center [547, 85] width 23 height 23
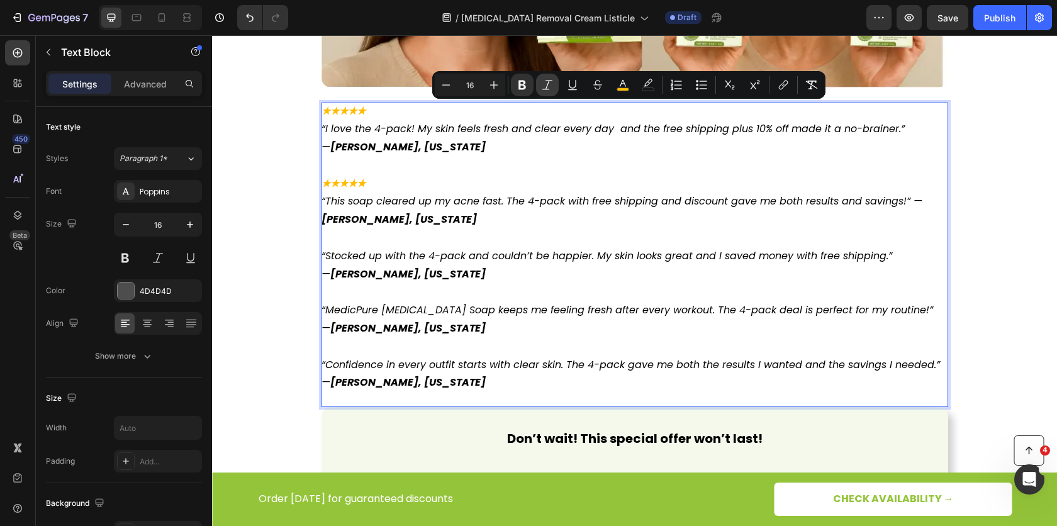
click at [545, 89] on icon "Editor contextual toolbar" at bounding box center [547, 84] width 10 height 9
drag, startPoint x: 477, startPoint y: 211, endPoint x: 450, endPoint y: 216, distance: 26.9
click at [476, 211] on p "“This soap cleared up my acne fast. The 4-pack with free shipping and discount …" at bounding box center [634, 210] width 626 height 36
click at [375, 225] on strong "[PERSON_NAME], [US_STATE]" at bounding box center [400, 219] width 158 height 14
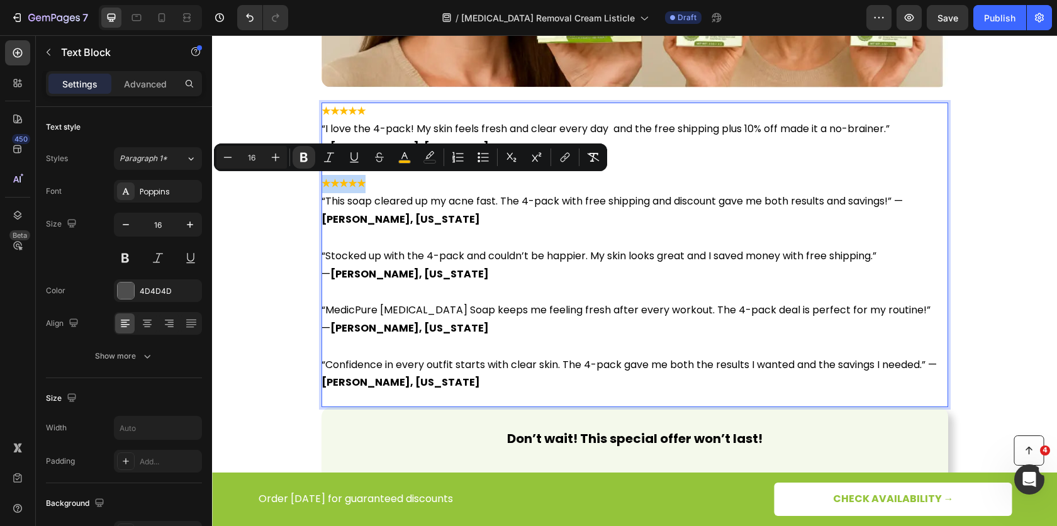
drag, startPoint x: 367, startPoint y: 186, endPoint x: 319, endPoint y: 186, distance: 47.8
click at [321, 186] on p "★★★★★" at bounding box center [634, 175] width 626 height 36
copy strong "★★★★★"
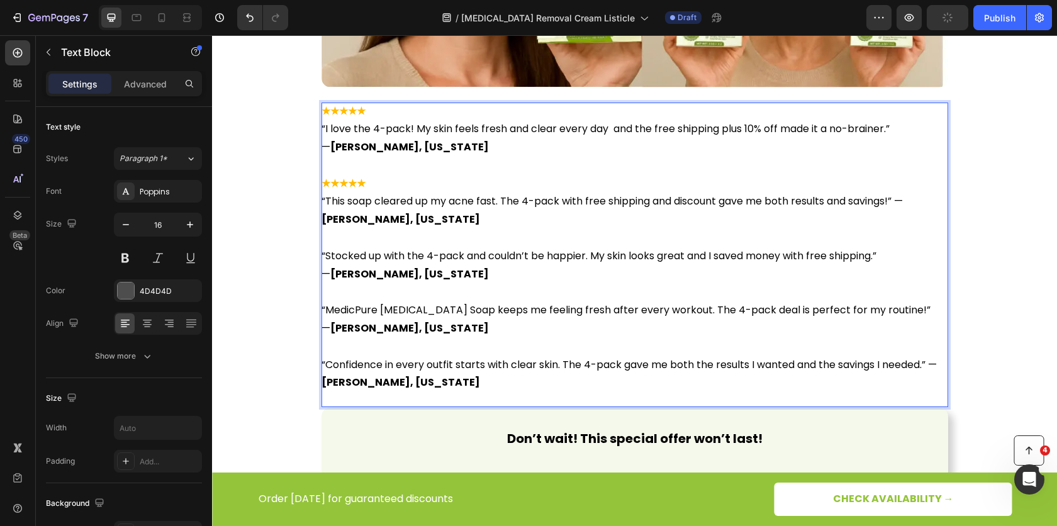
click at [327, 245] on p "Rich Text Editor. Editing area: main" at bounding box center [634, 238] width 626 height 18
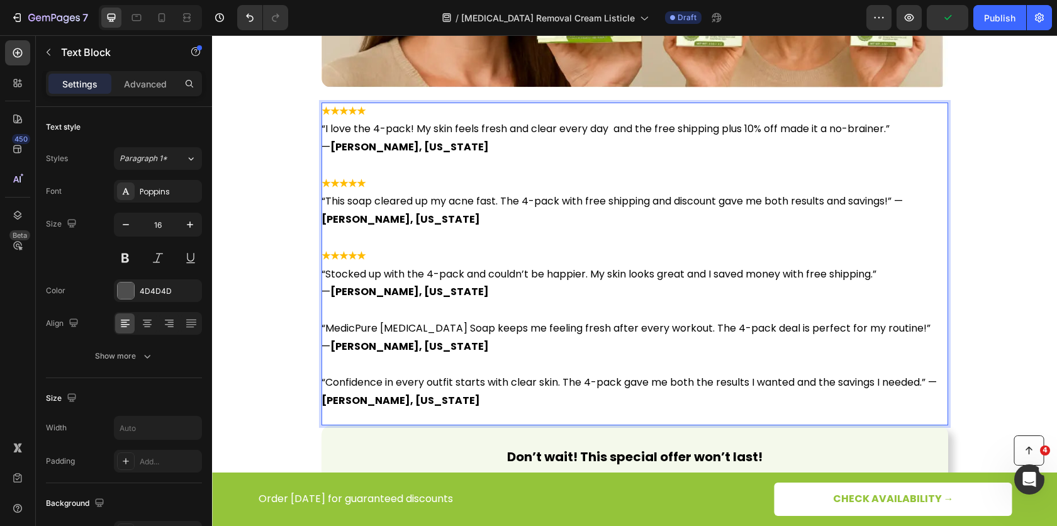
click at [333, 310] on p "Rich Text Editor. Editing area: main" at bounding box center [634, 310] width 626 height 18
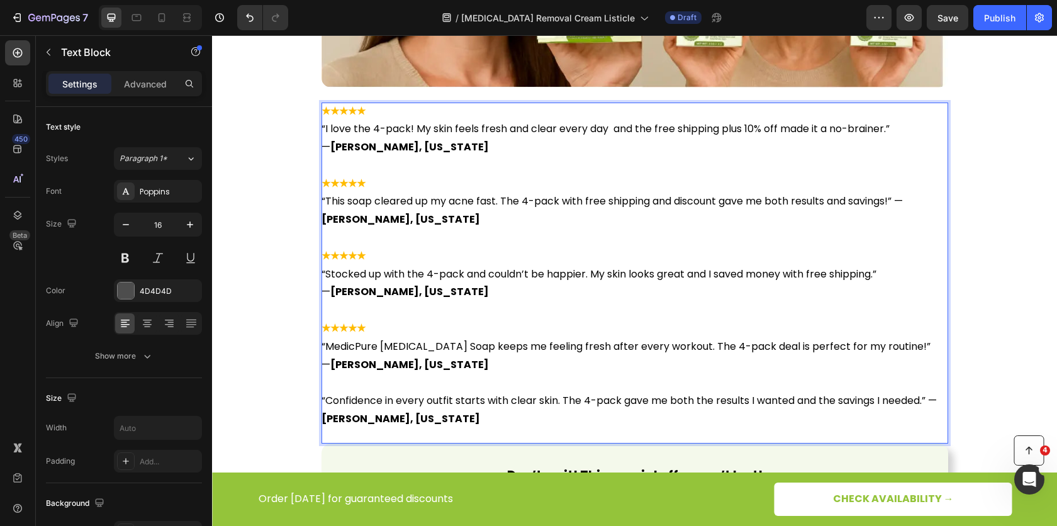
click at [333, 377] on p "Rich Text Editor. Editing area: main" at bounding box center [634, 383] width 626 height 18
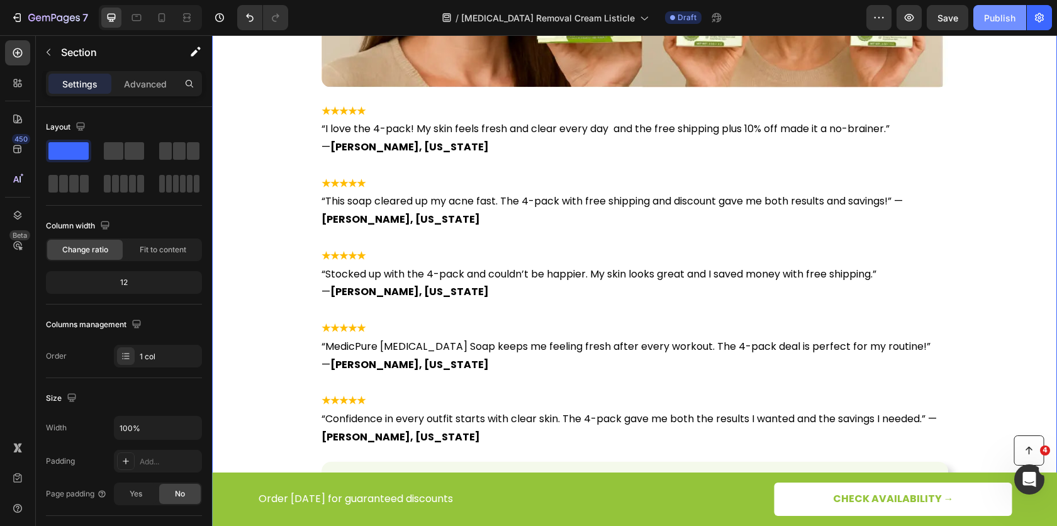
click at [999, 21] on div "Publish" at bounding box center [999, 17] width 31 height 13
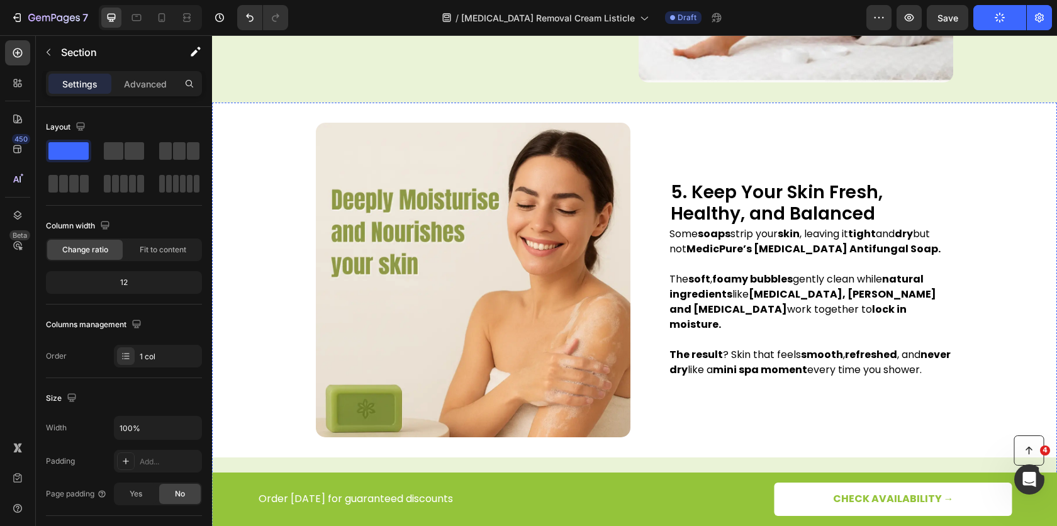
scroll to position [2095, 0]
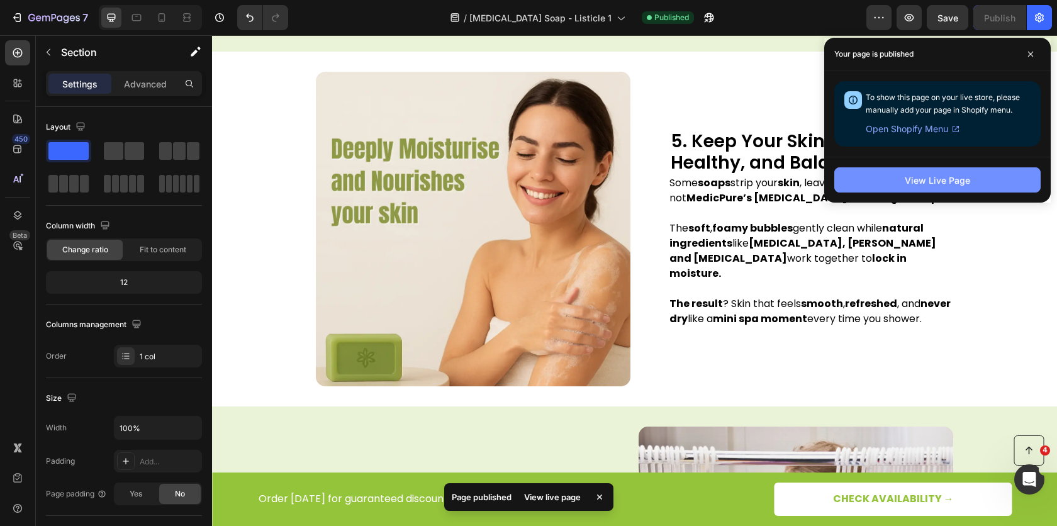
click at [932, 184] on div "View Live Page" at bounding box center [936, 180] width 65 height 13
